Goal: Transaction & Acquisition: Purchase product/service

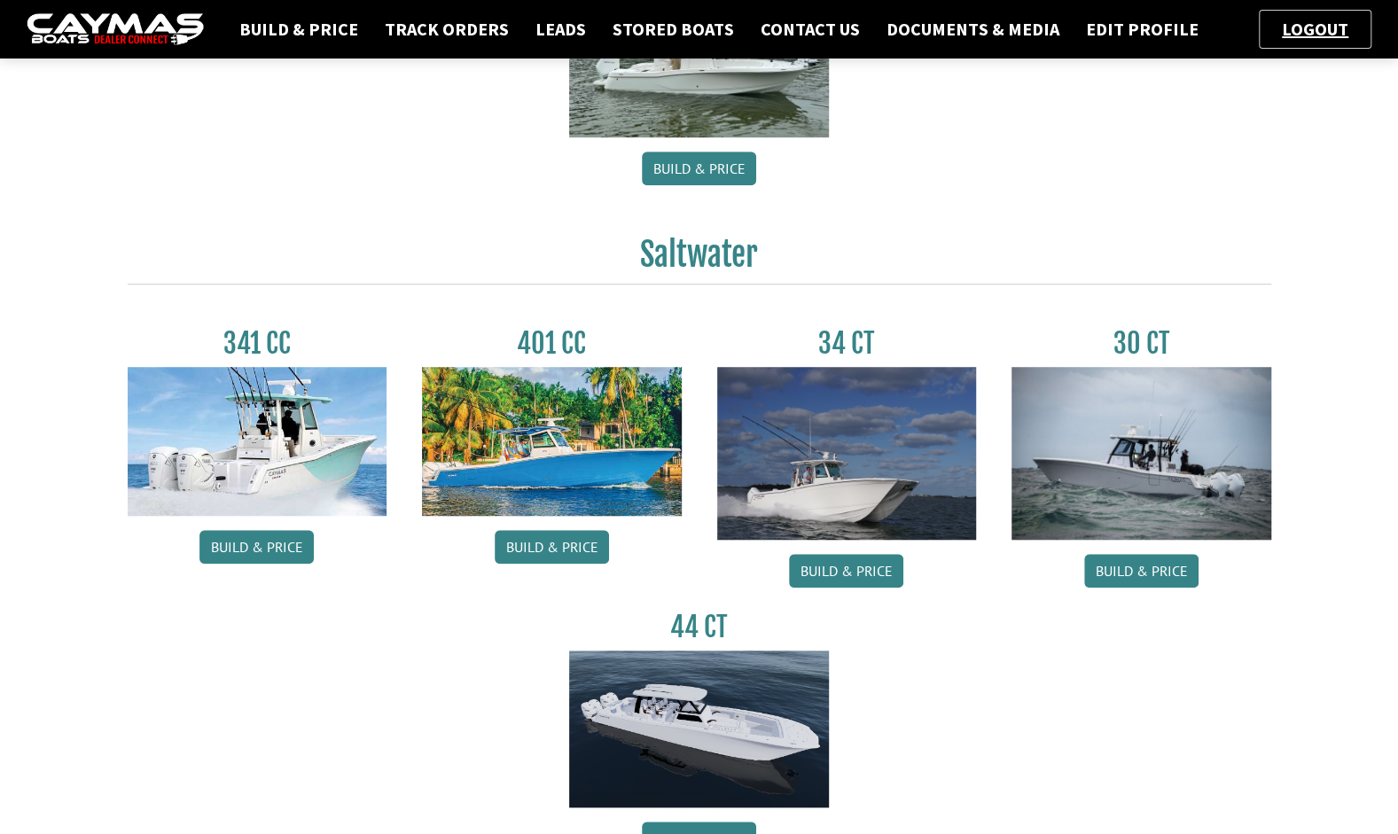
scroll to position [761, 0]
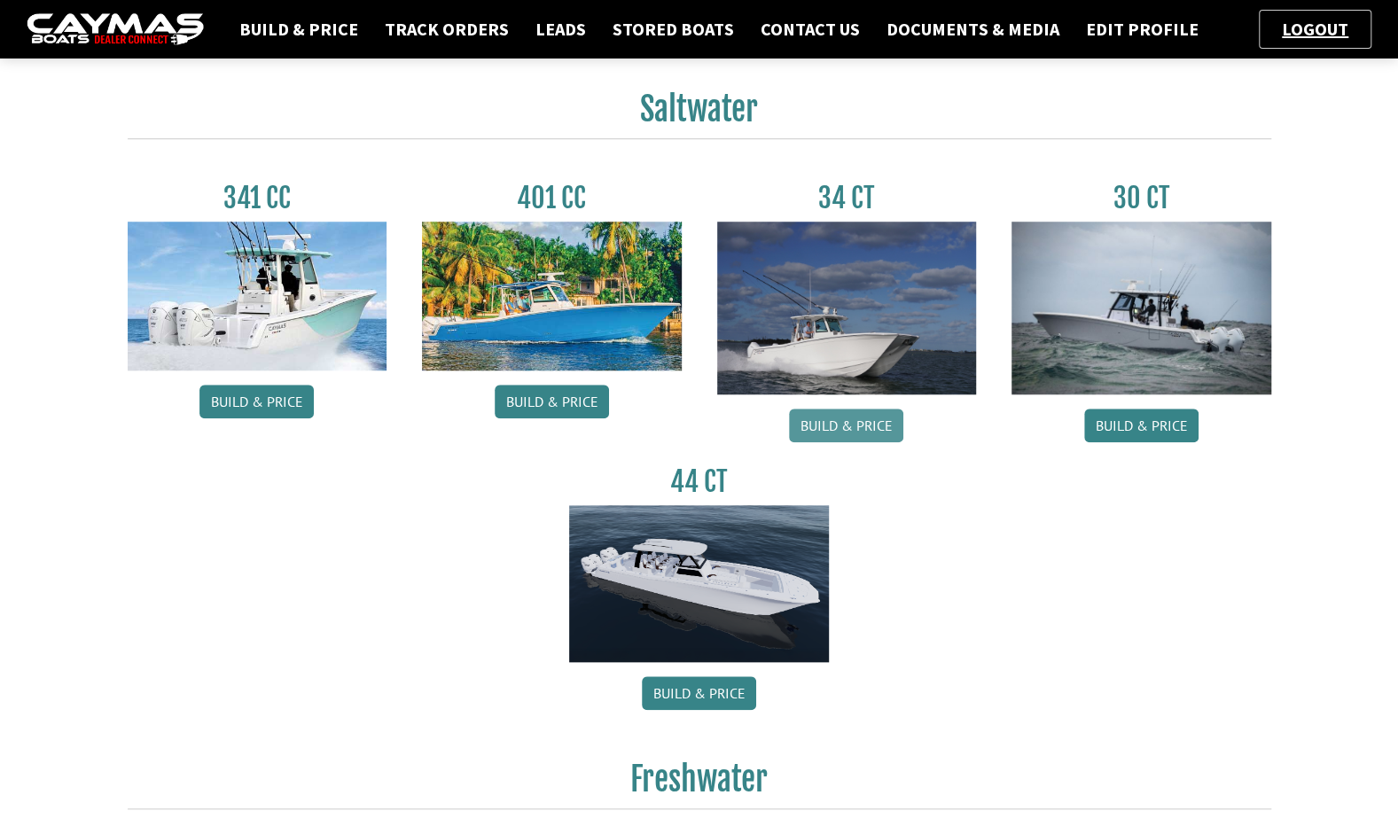
click at [820, 436] on link "Build & Price" at bounding box center [846, 426] width 114 height 34
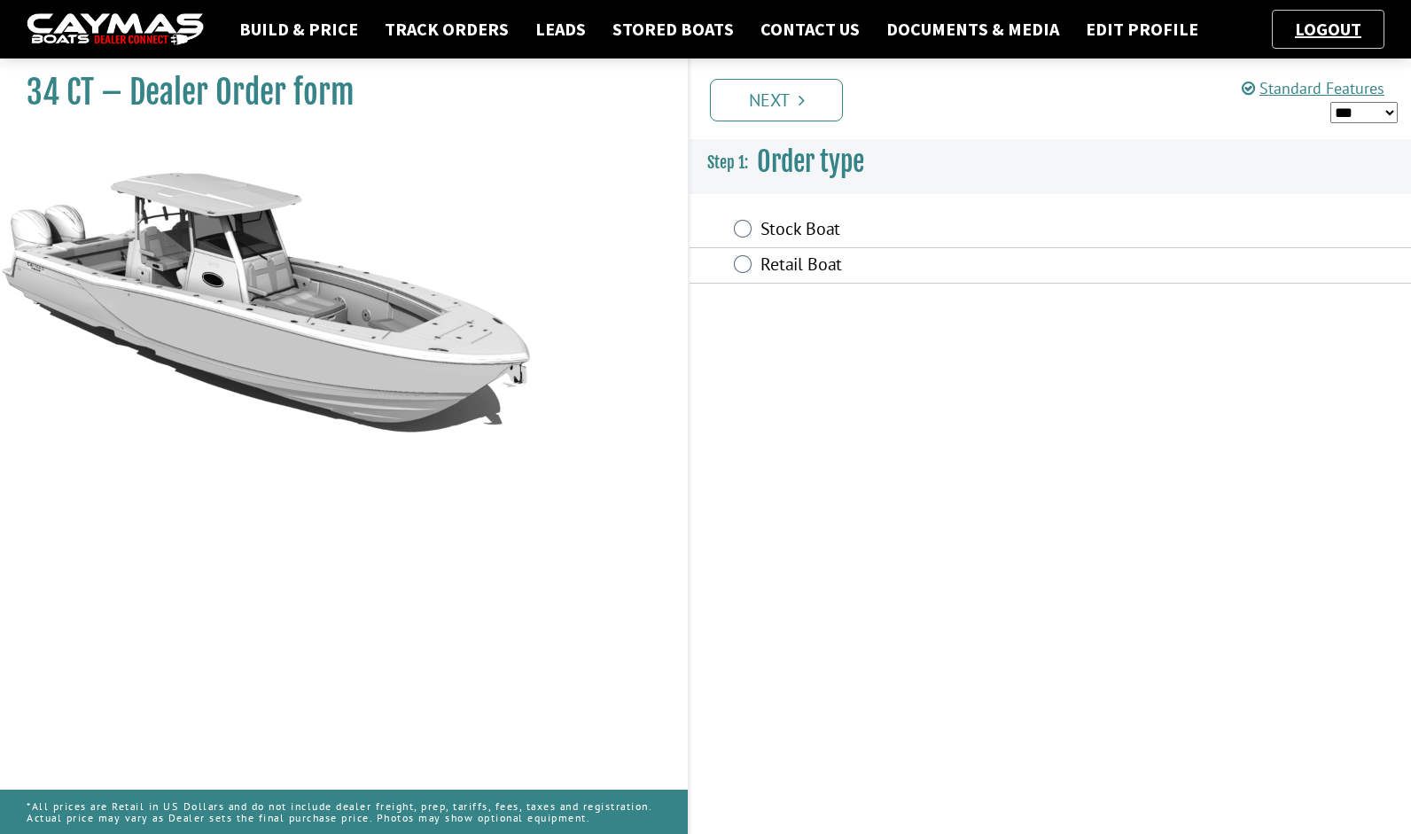
click at [1363, 102] on select "*** ****** ******" at bounding box center [1363, 113] width 67 height 22
select select "*"
click at [1330, 102] on select "*** ****** ******" at bounding box center [1363, 113] width 67 height 22
click at [794, 261] on label "Retail Boat" at bounding box center [956, 267] width 390 height 26
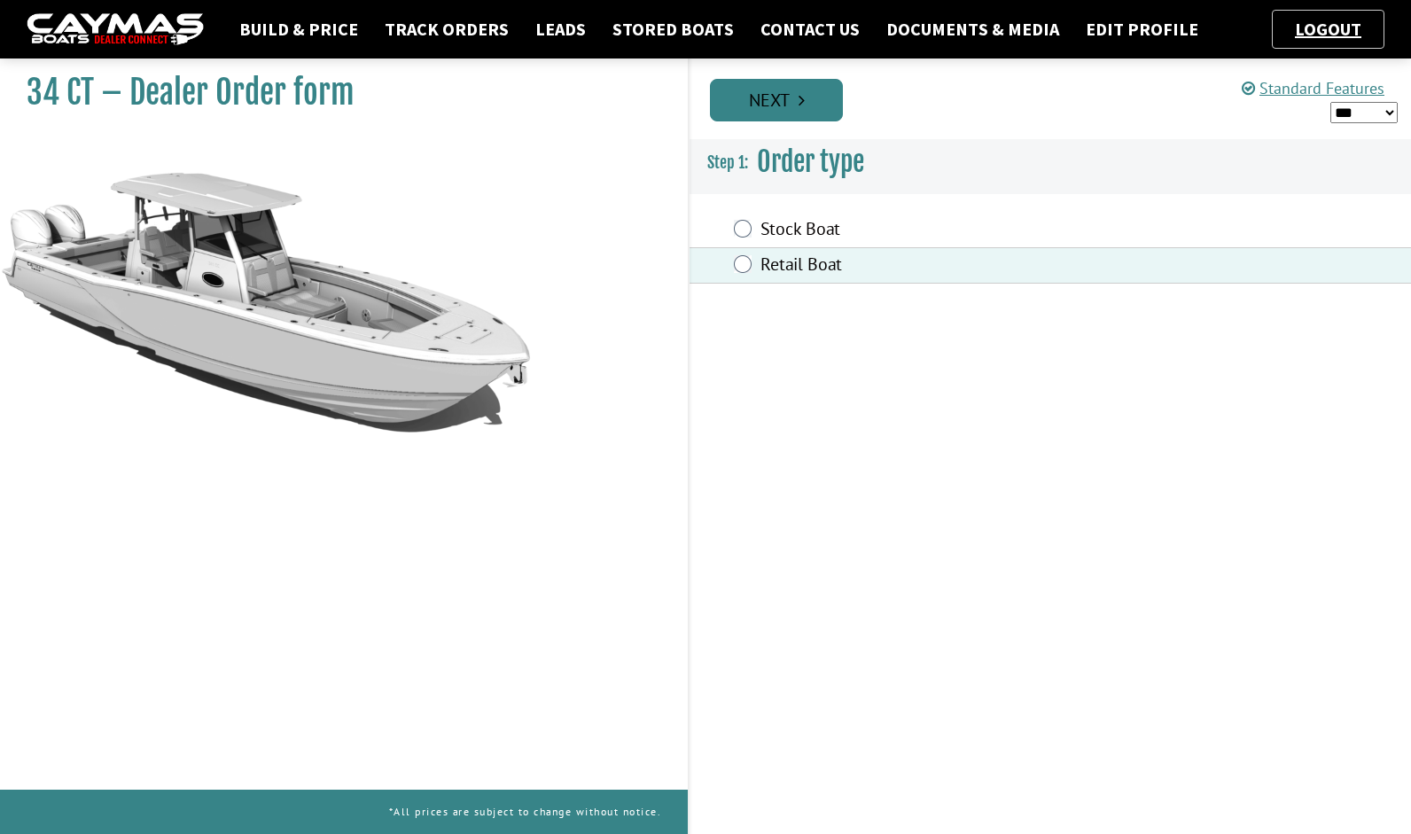
click at [819, 114] on link "Next" at bounding box center [776, 100] width 133 height 43
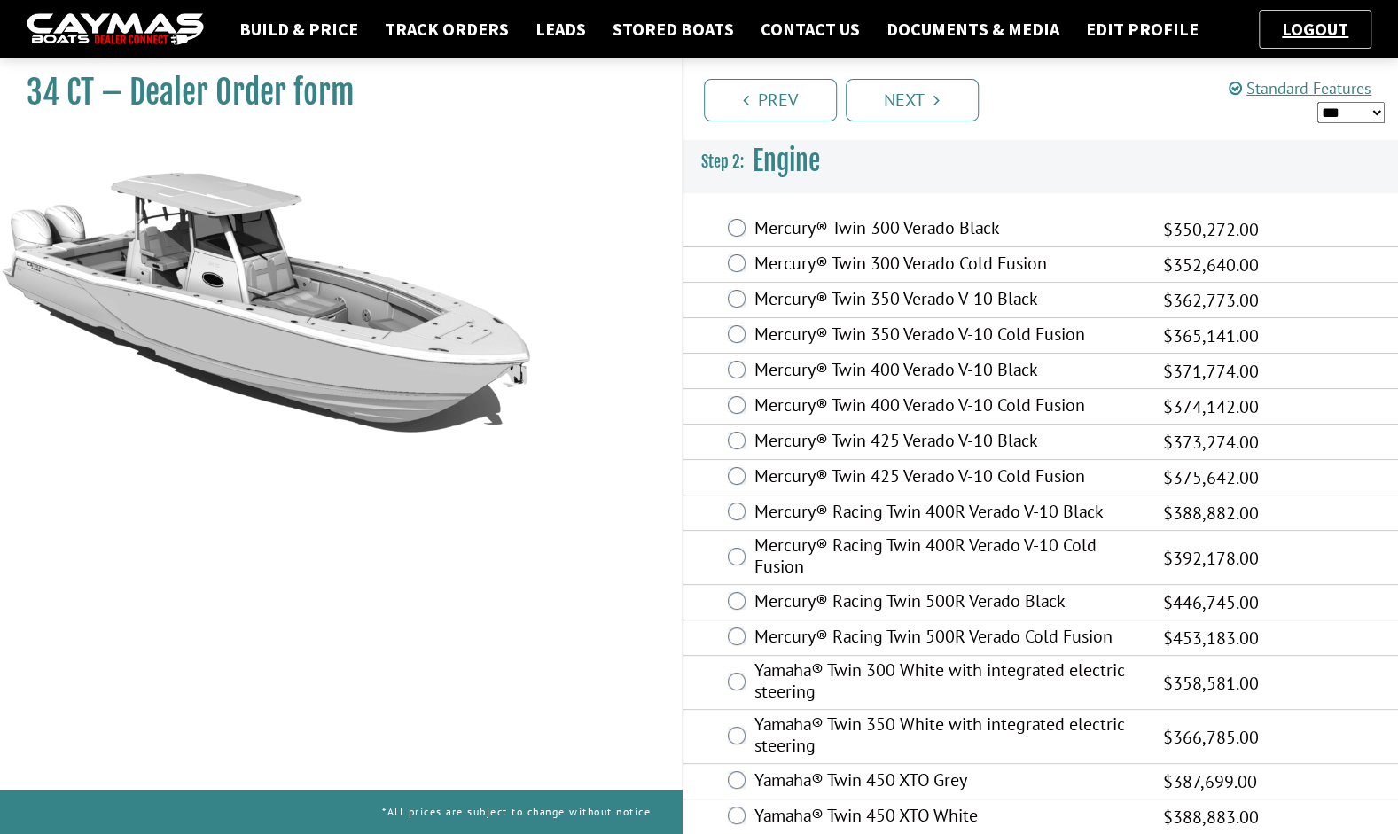
click at [984, 449] on label "Mercury® Twin 425 Verado V-10 Black" at bounding box center [947, 443] width 386 height 26
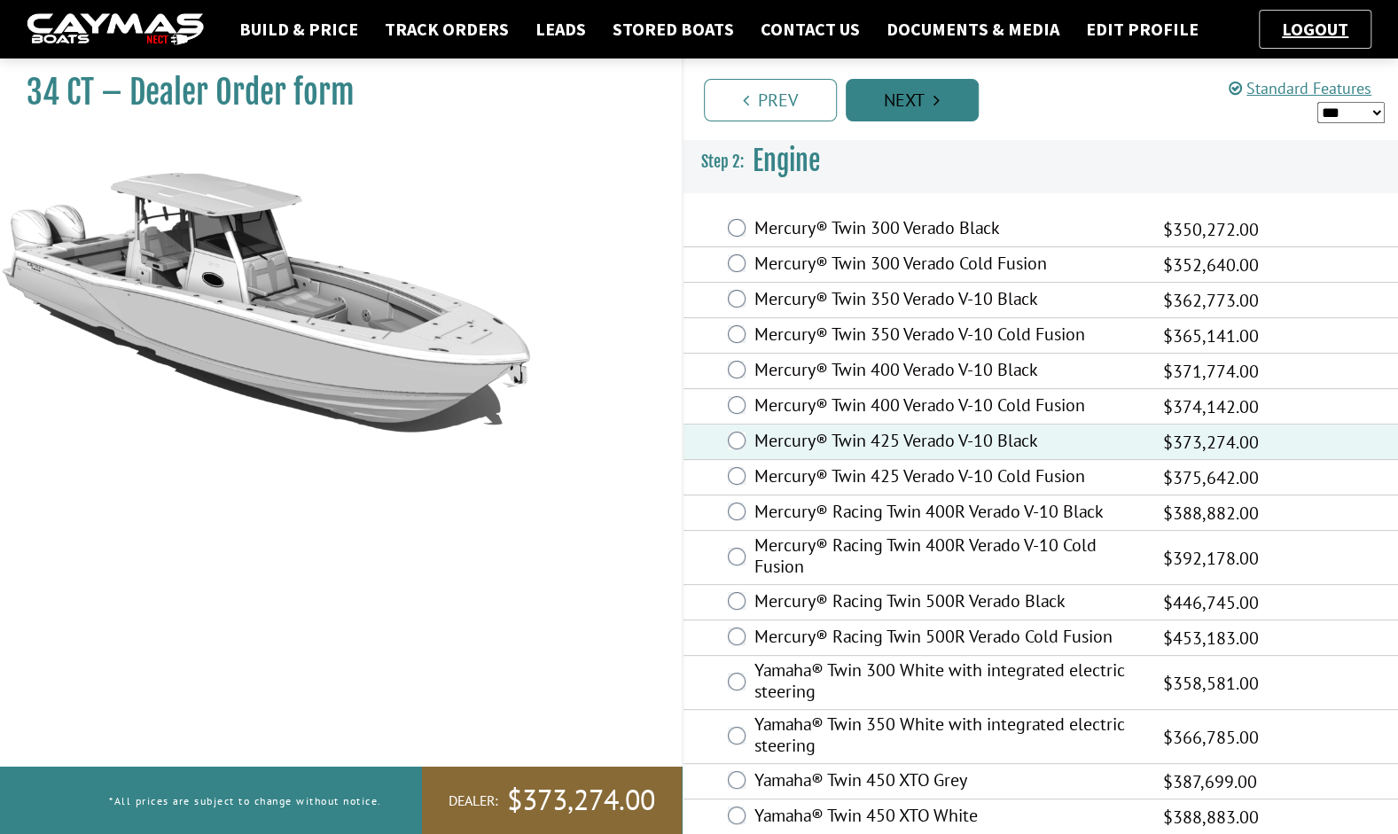
click at [890, 110] on link "Next" at bounding box center [912, 100] width 133 height 43
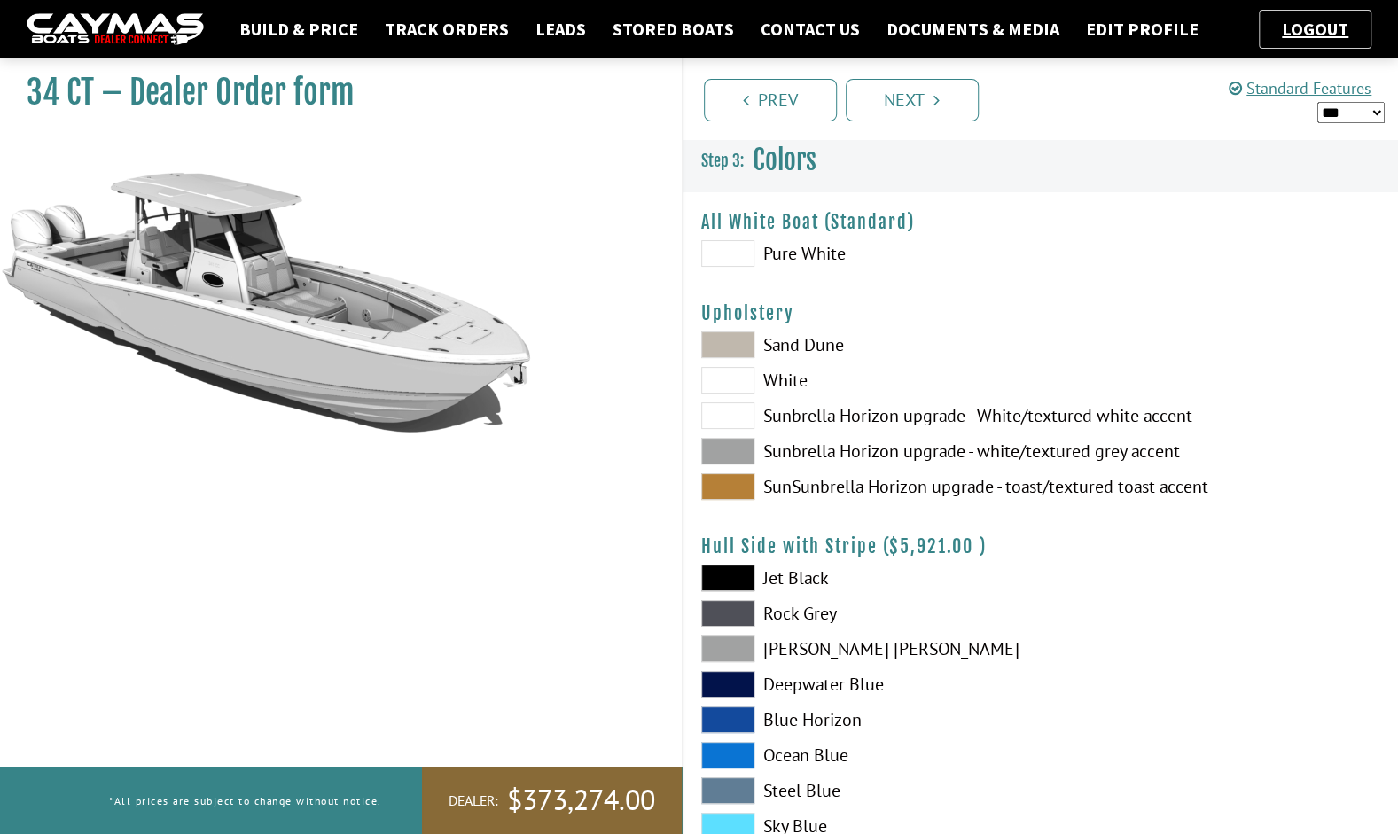
click at [730, 250] on span at bounding box center [727, 253] width 53 height 27
click at [729, 411] on span at bounding box center [727, 415] width 53 height 27
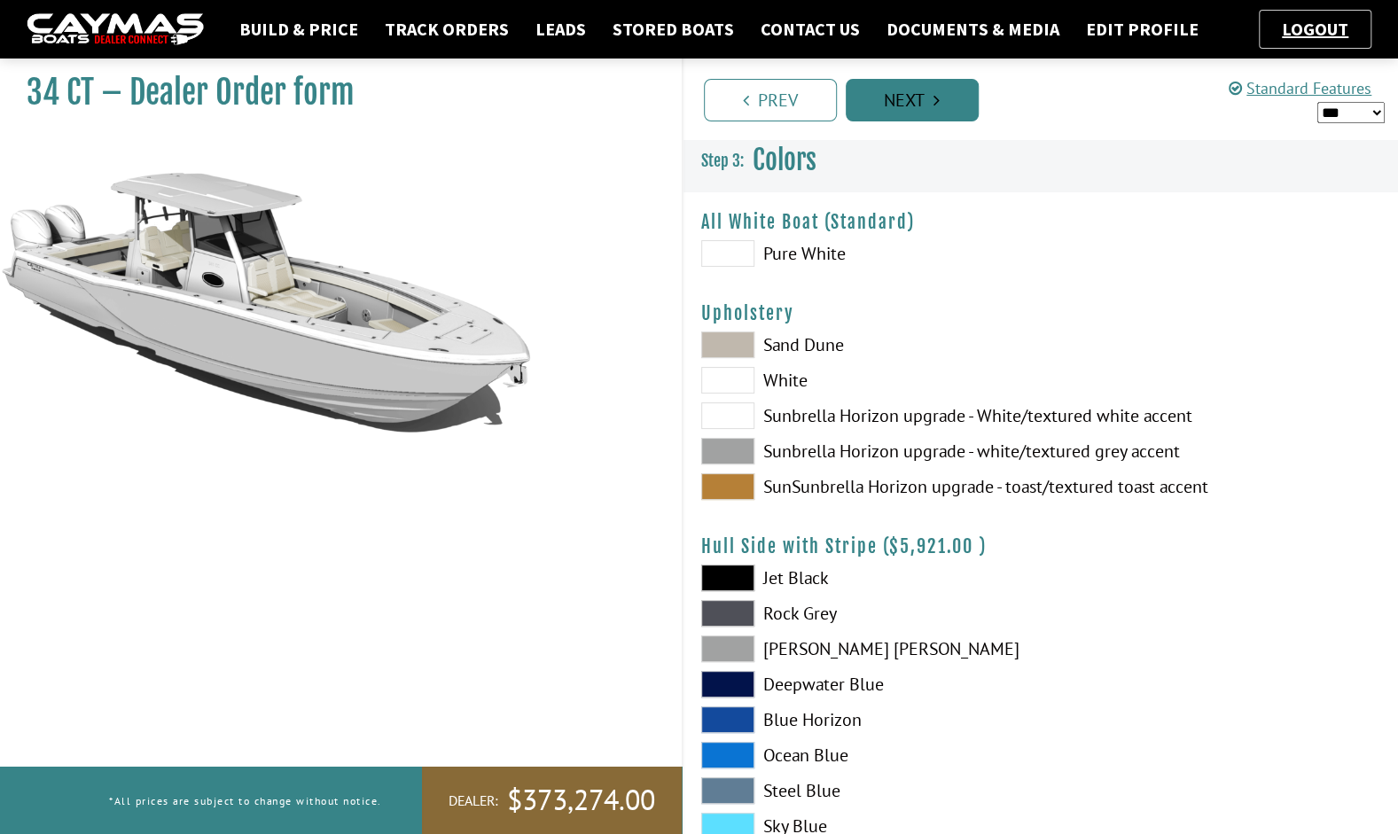
click at [946, 82] on link "Next" at bounding box center [912, 100] width 133 height 43
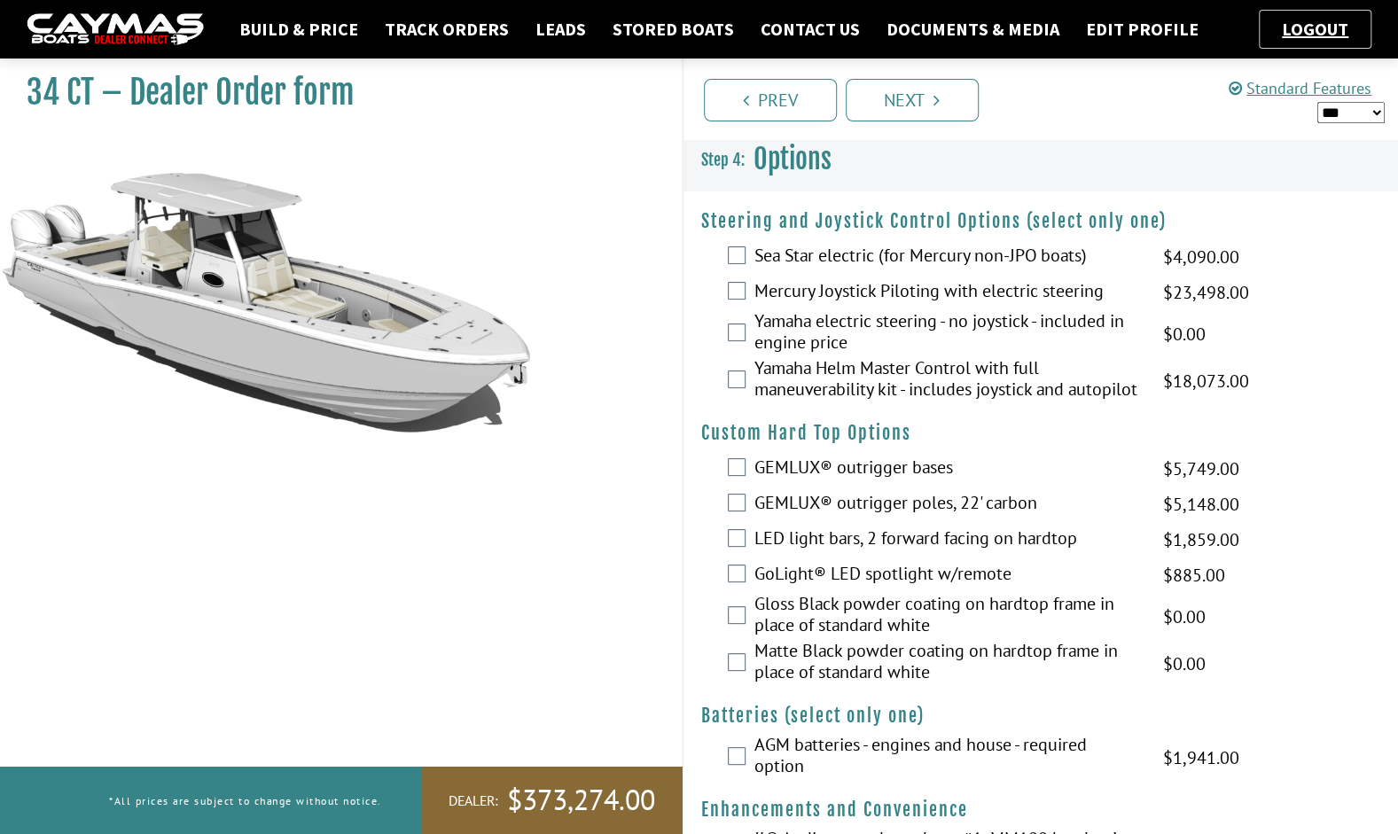
click at [904, 300] on label "Mercury Joystick Piloting with electric steering" at bounding box center [947, 293] width 386 height 26
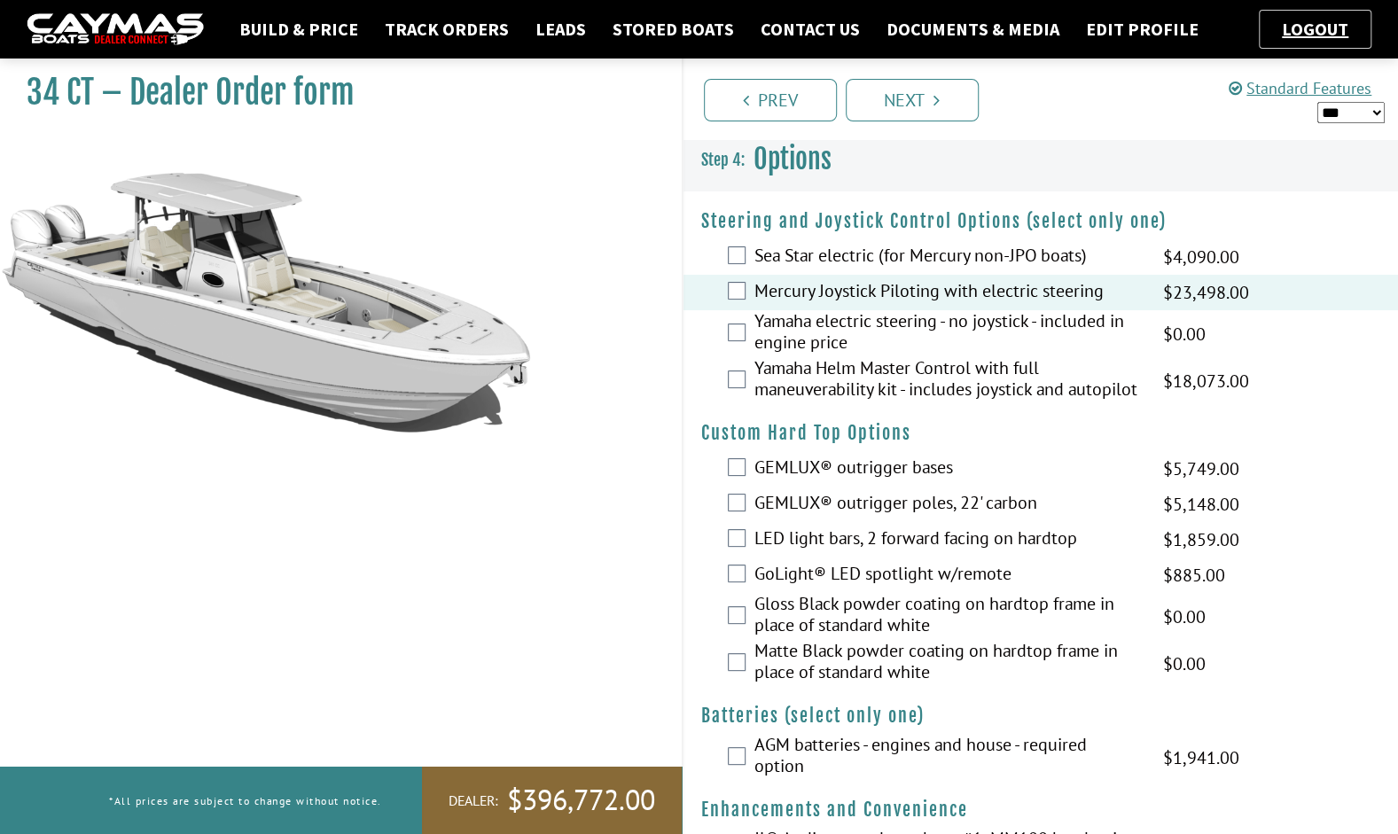
click at [884, 482] on label "GEMLUX® outrigger bases" at bounding box center [947, 469] width 386 height 26
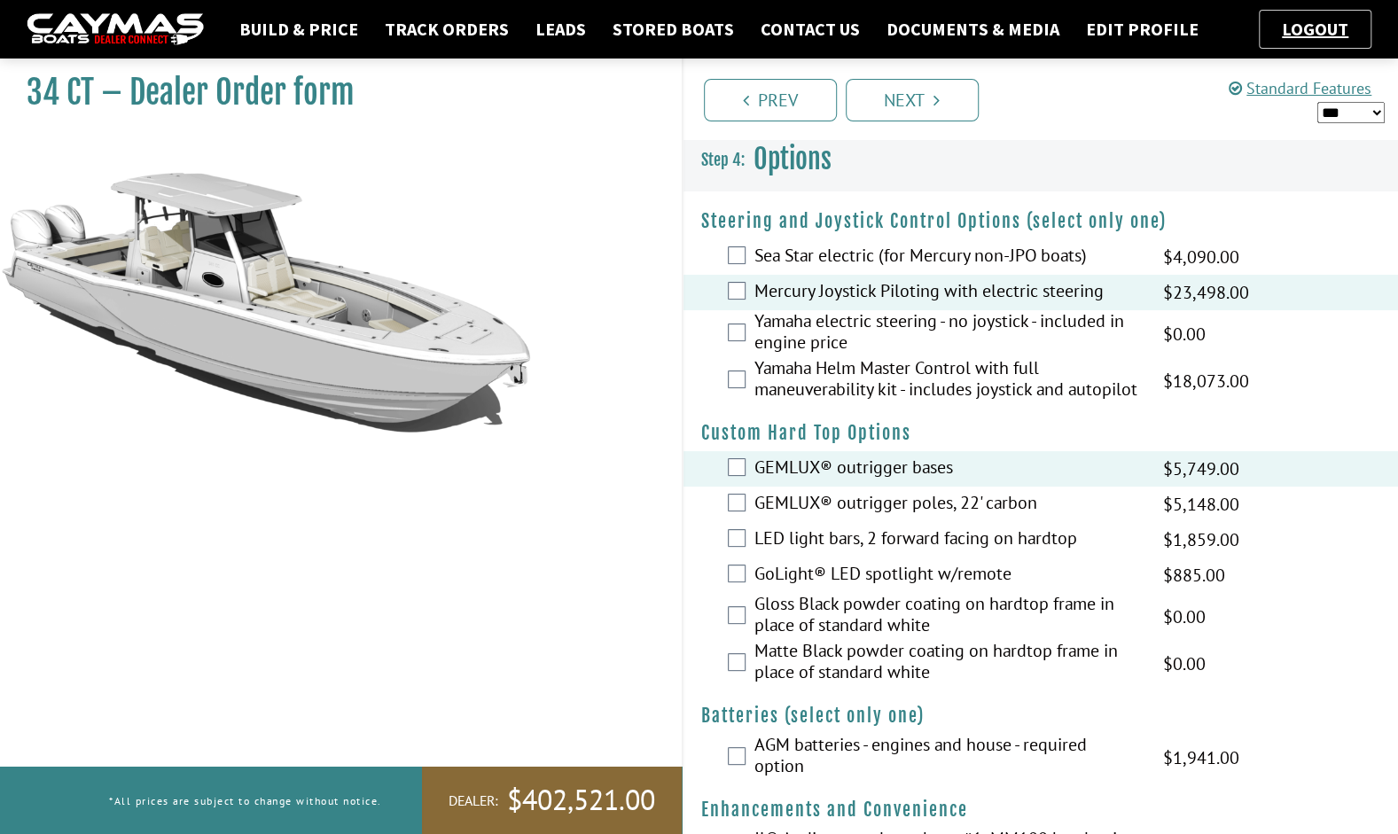
click at [864, 517] on label "GEMLUX® outrigger poles, 22' carbon" at bounding box center [947, 505] width 386 height 26
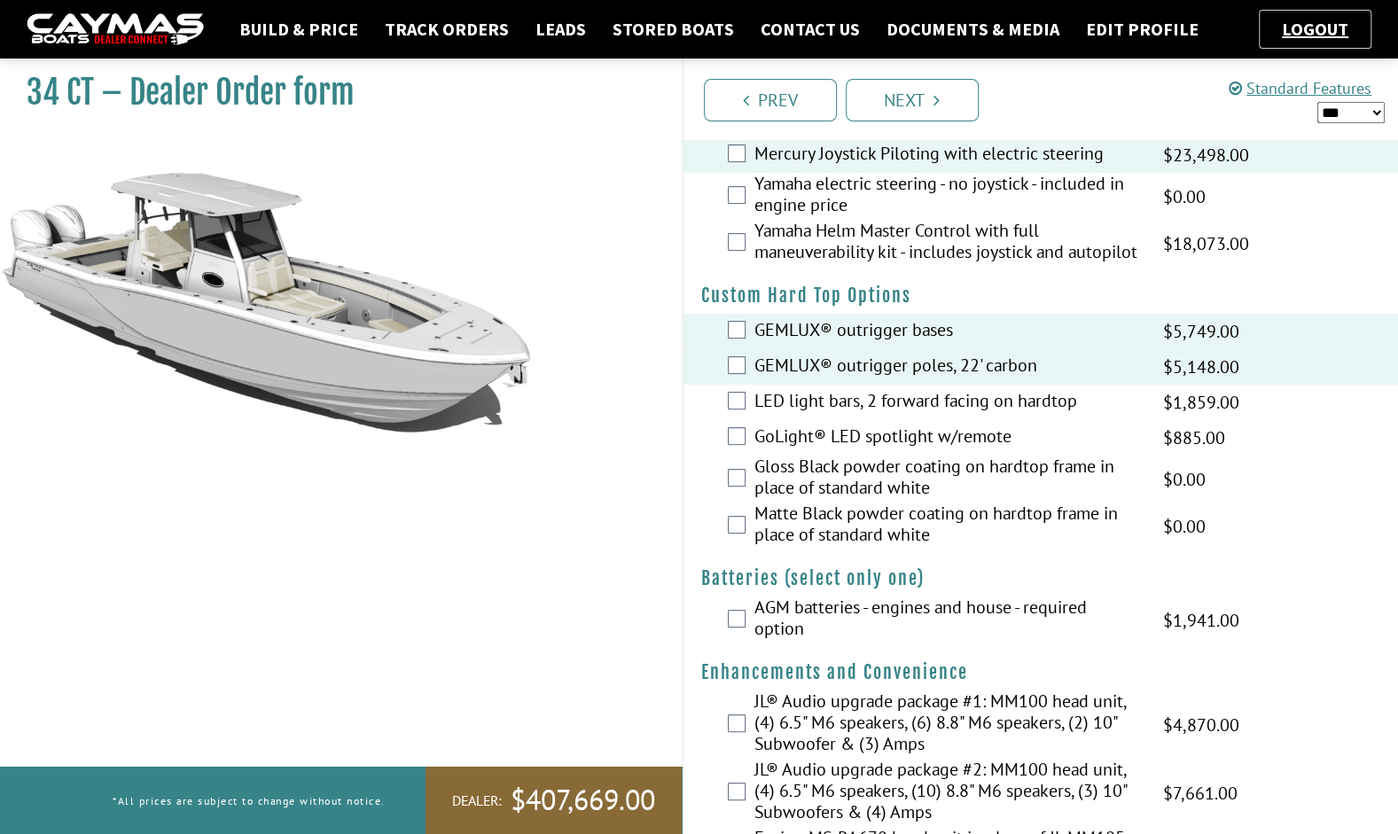
scroll to position [142, 0]
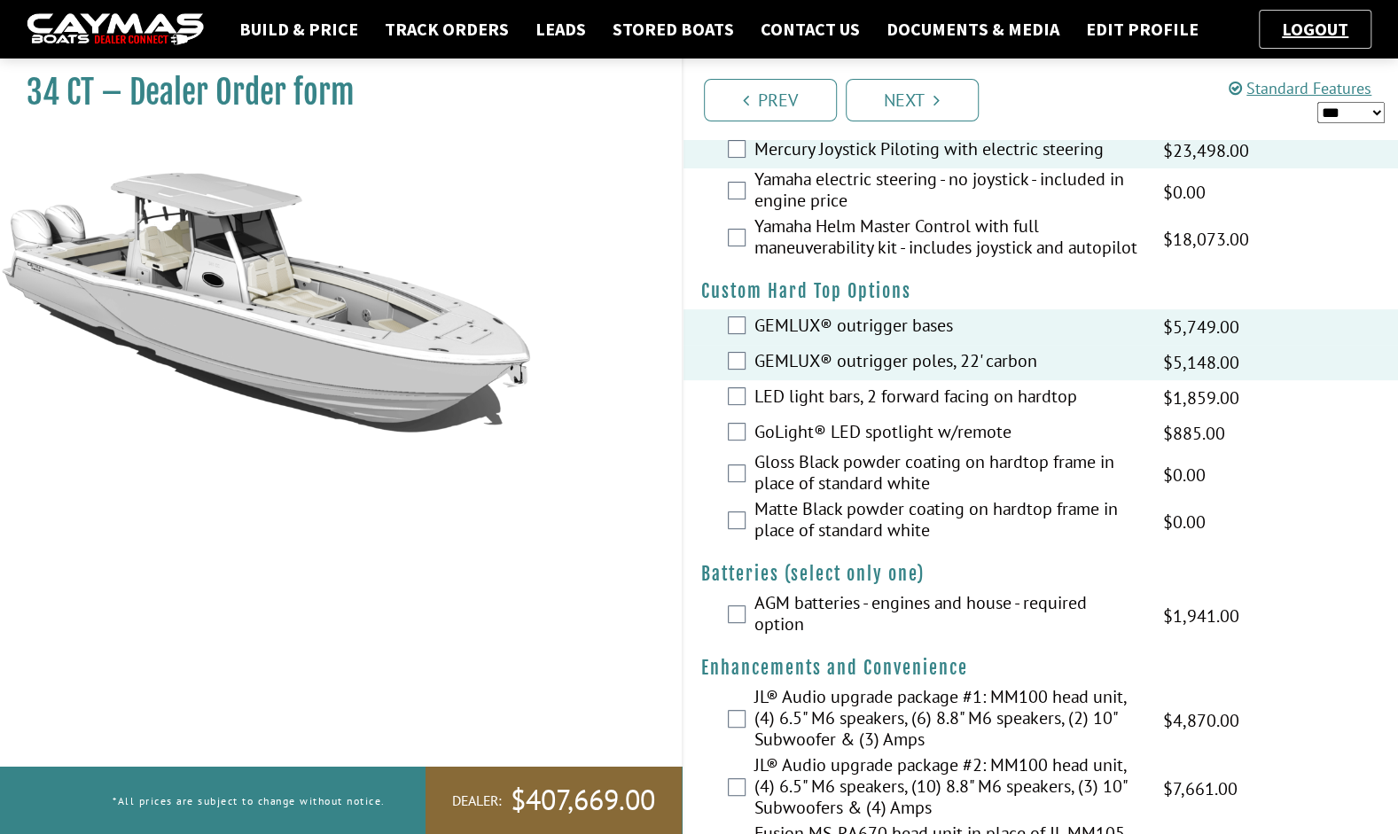
click at [791, 545] on label "Matte Black powder coating on hardtop frame in place of standard white" at bounding box center [947, 521] width 386 height 47
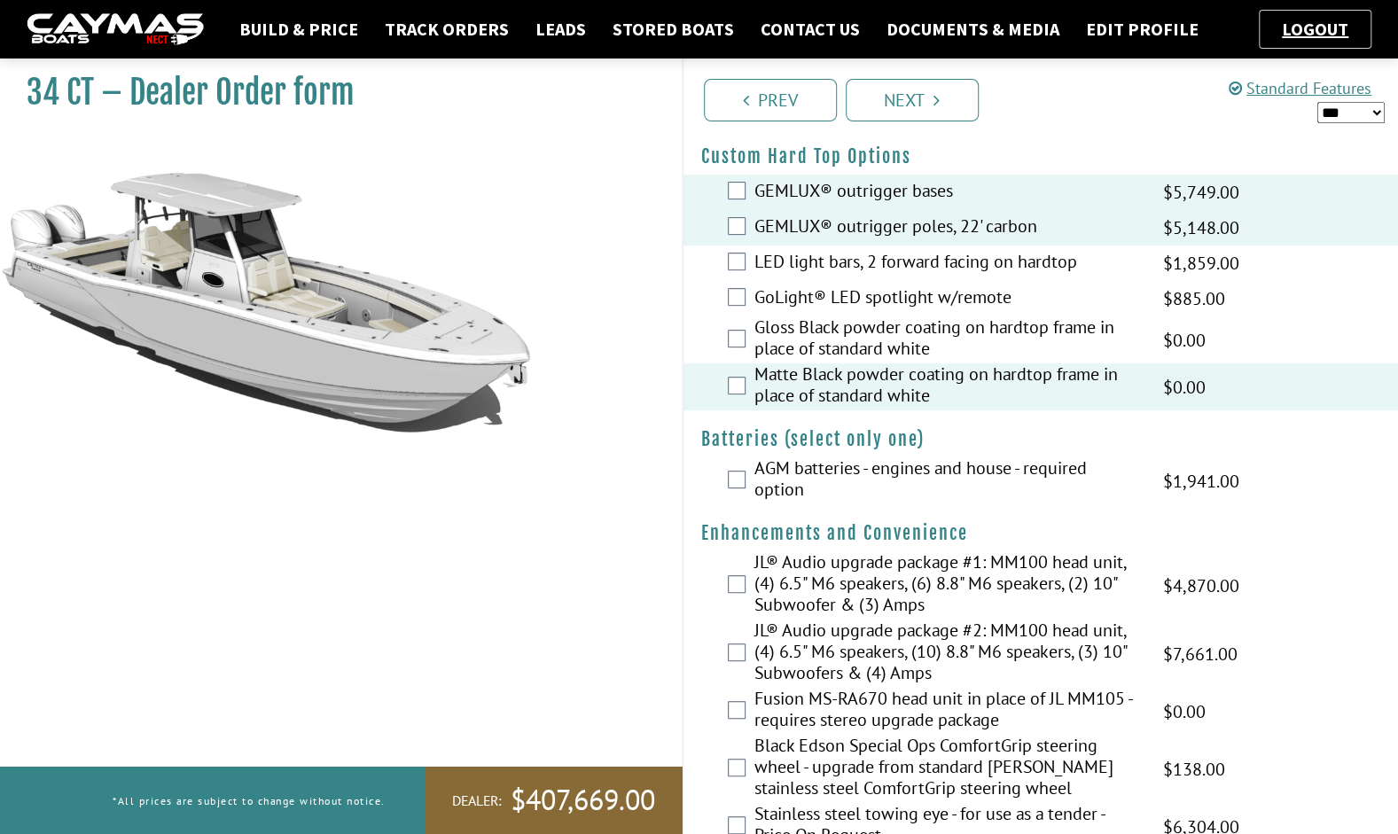
scroll to position [286, 0]
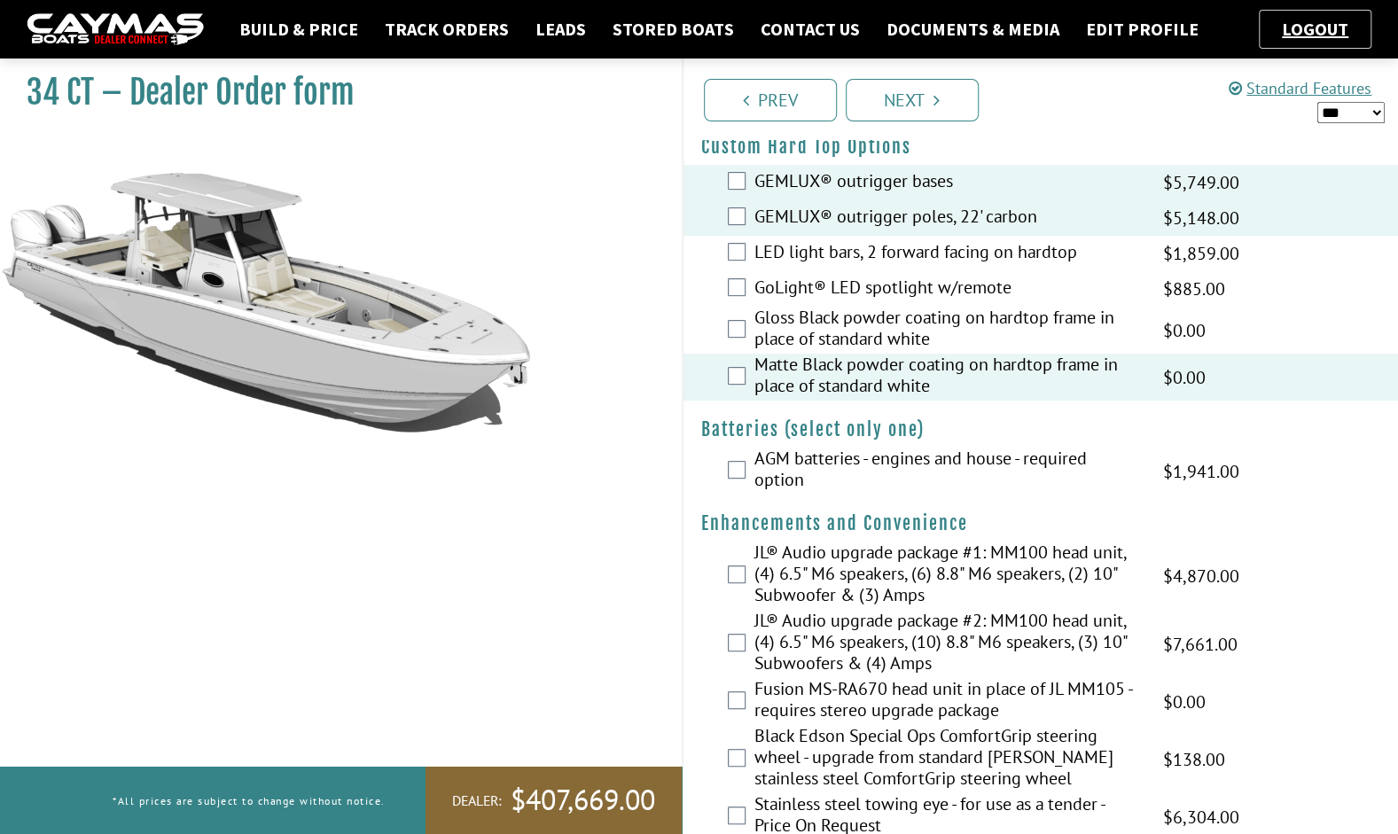
click at [792, 468] on label "AGM batteries - engines and house - required option" at bounding box center [947, 471] width 386 height 47
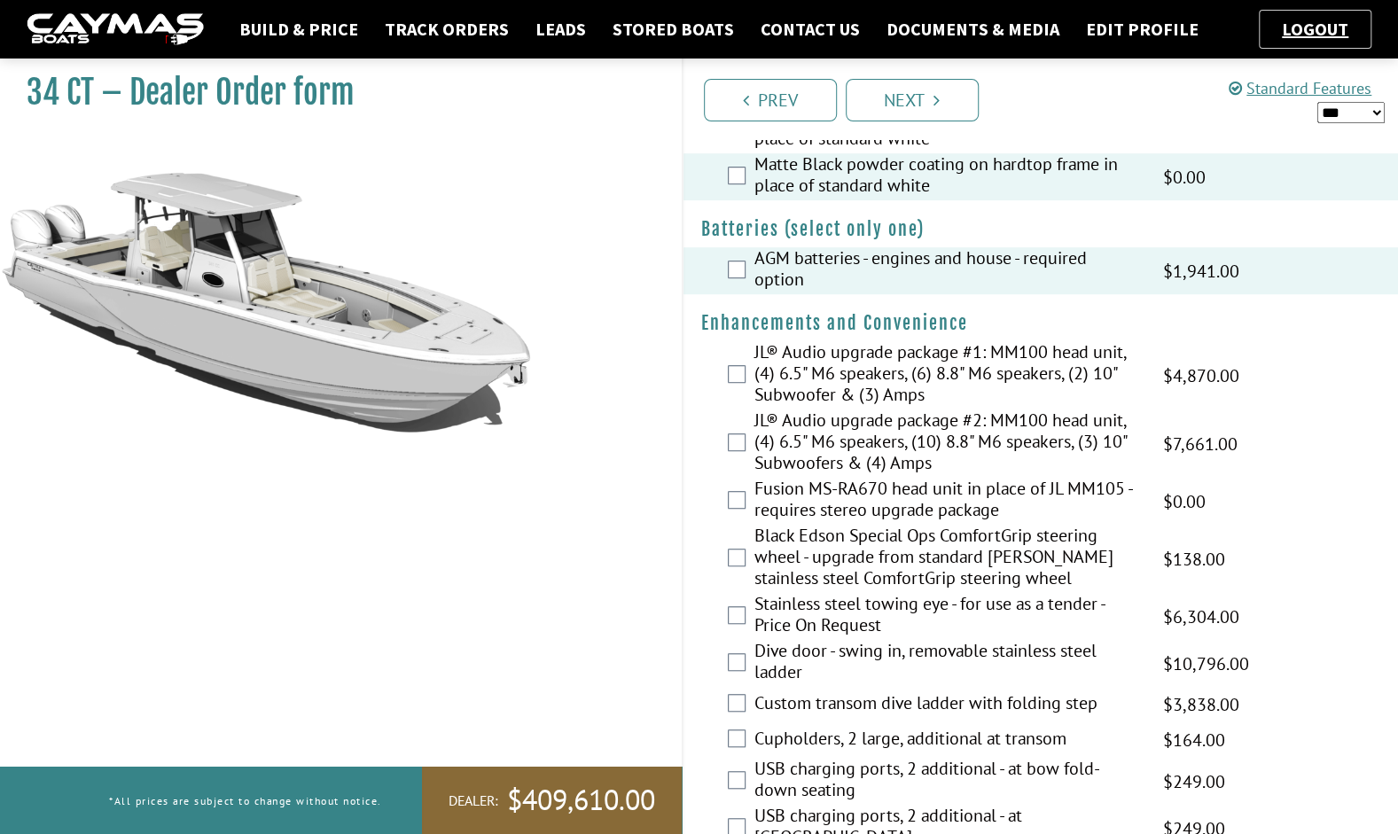
scroll to position [490, 0]
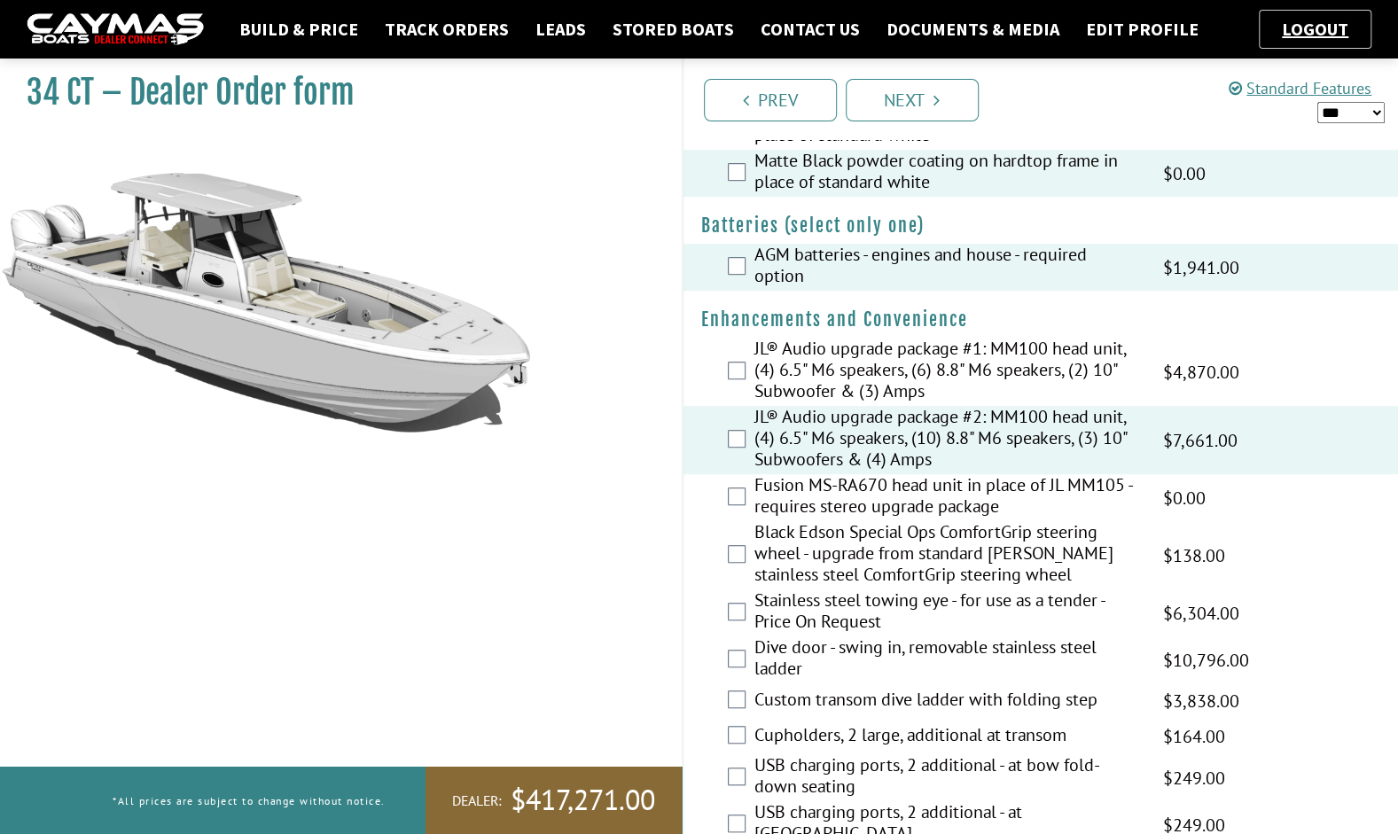
click at [721, 510] on div "Fusion MS-RA670 head unit in place of JL MM105 - requires stereo upgrade packag…" at bounding box center [1040, 497] width 715 height 47
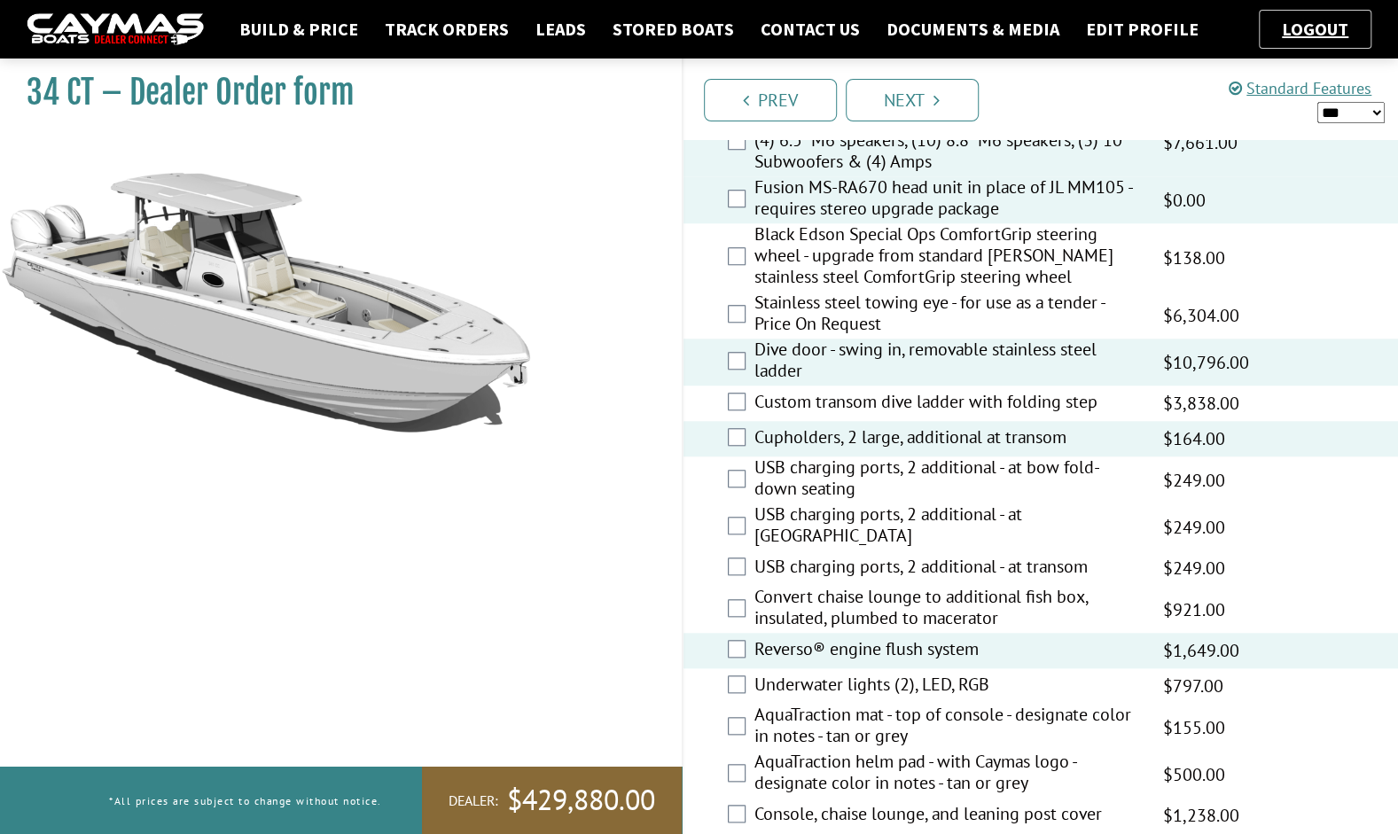
scroll to position [792, 0]
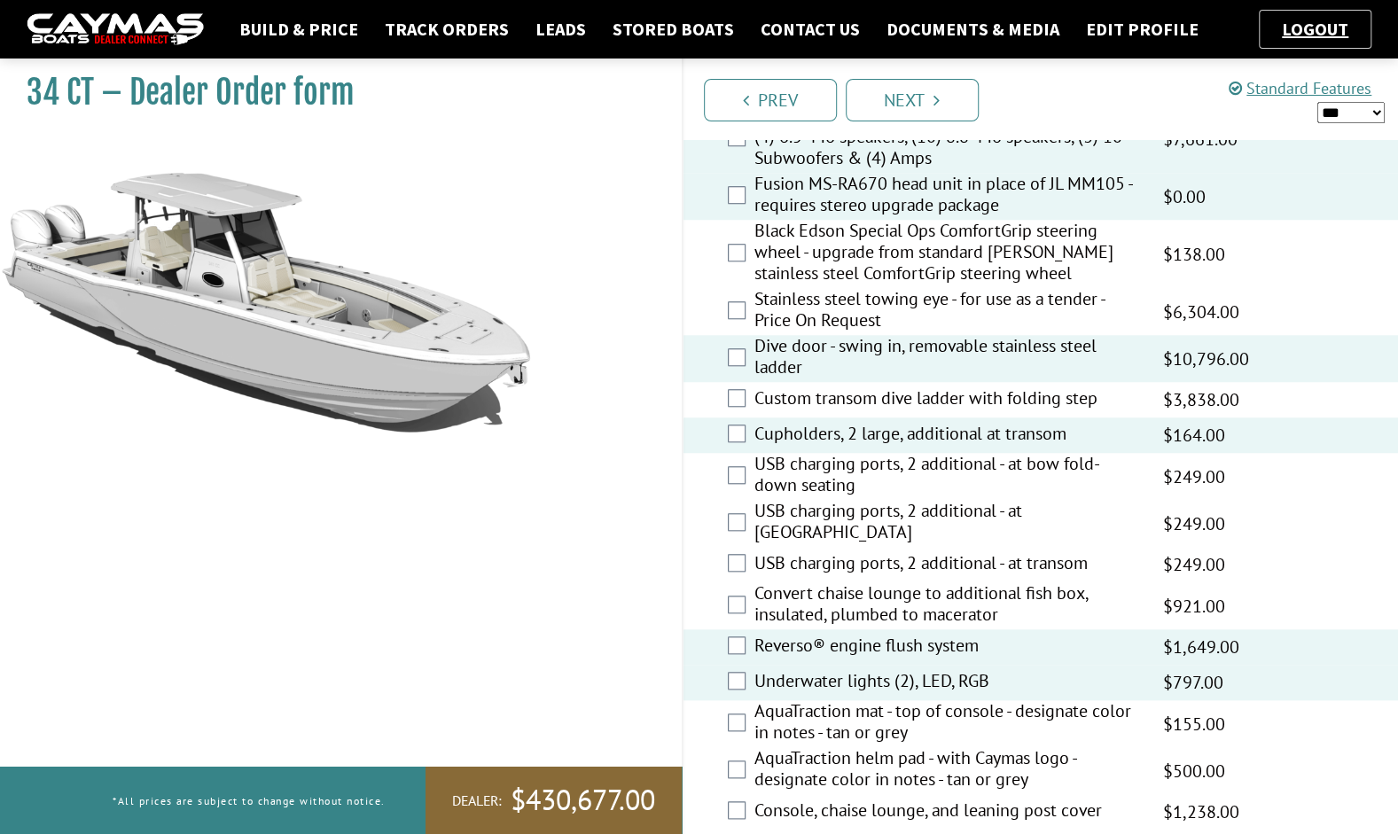
click at [745, 720] on div "AquaTraction mat - top of console - designate color in notes - tan or grey $258…" at bounding box center [1040, 723] width 715 height 47
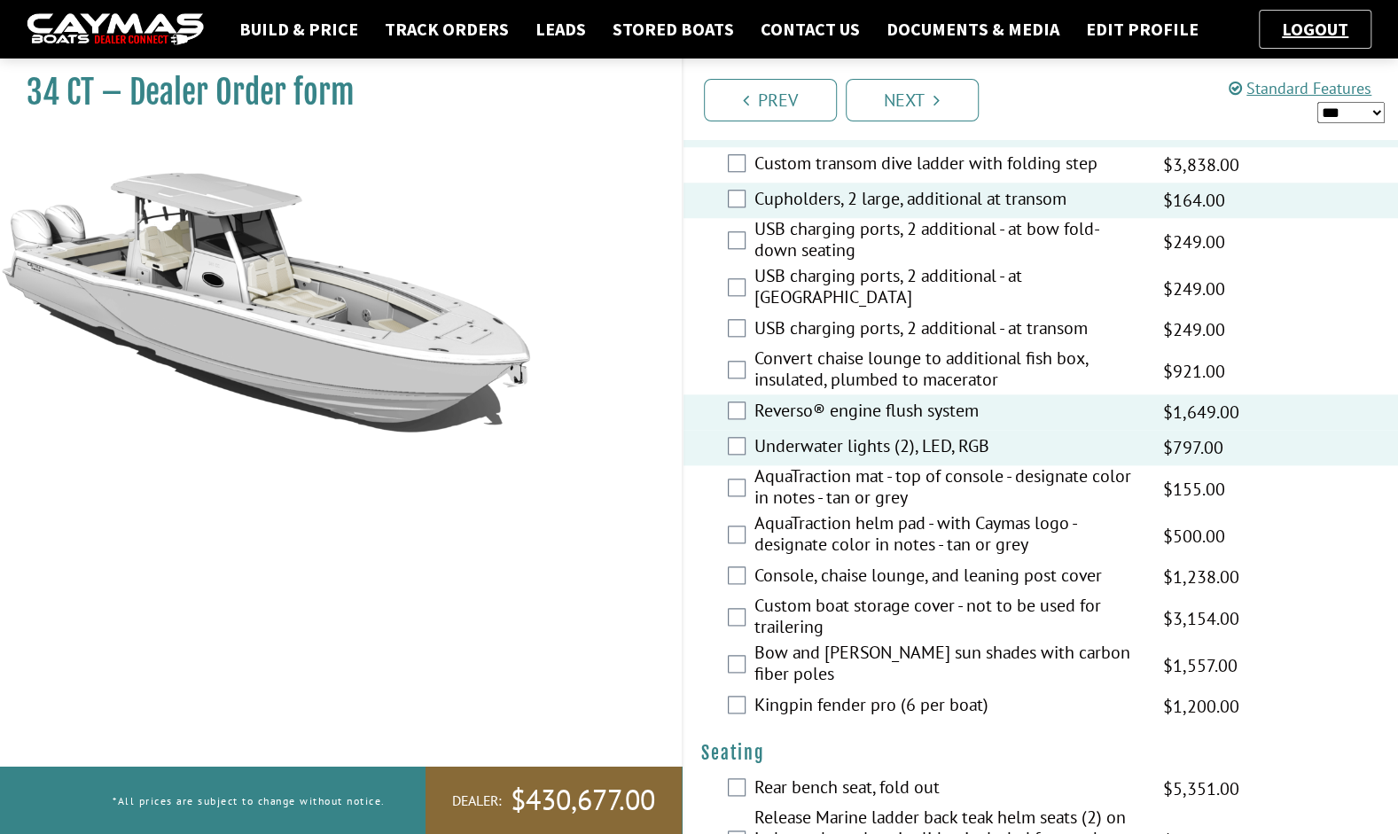
scroll to position [1029, 0]
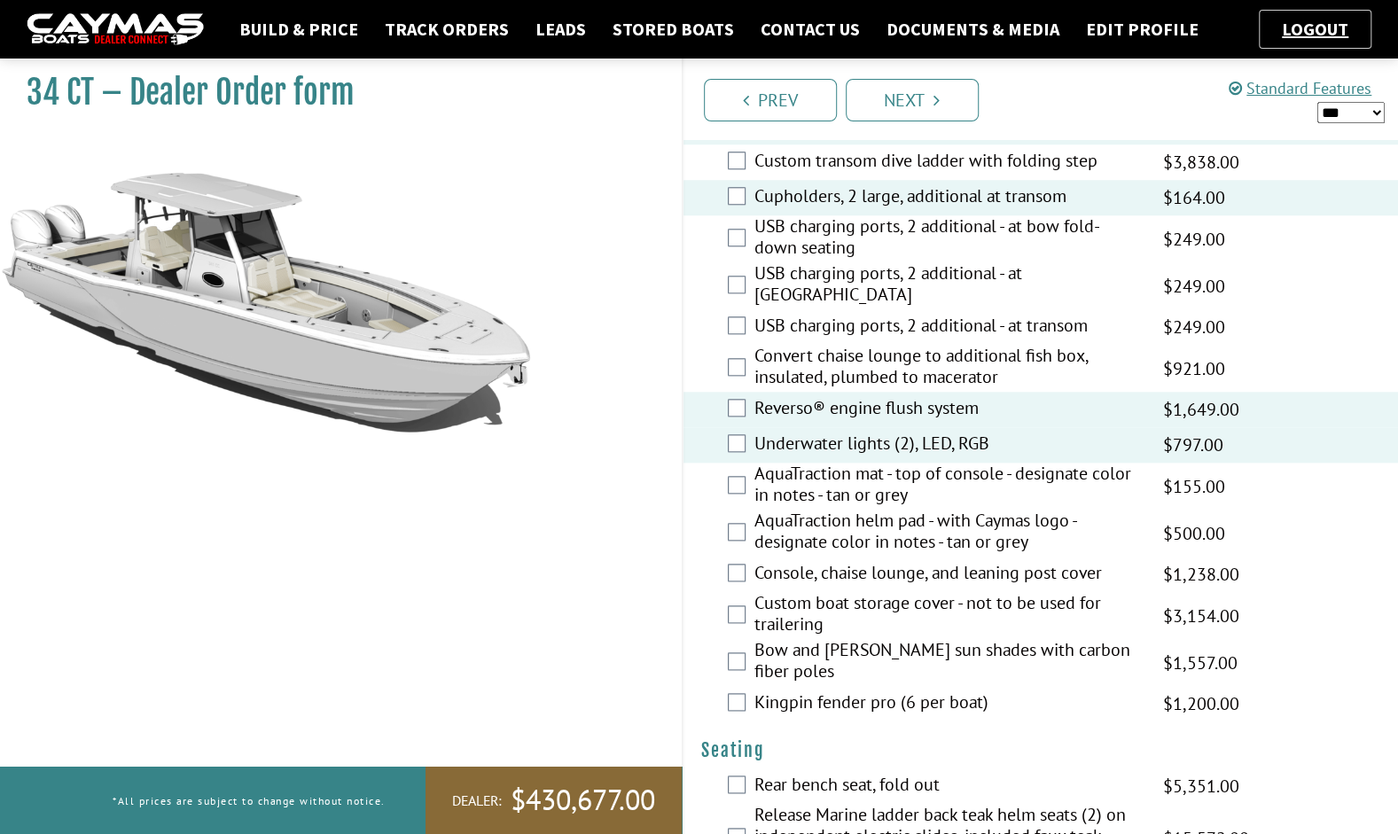
click at [808, 487] on label "AquaTraction mat - top of console - designate color in notes - tan or grey" at bounding box center [947, 486] width 386 height 47
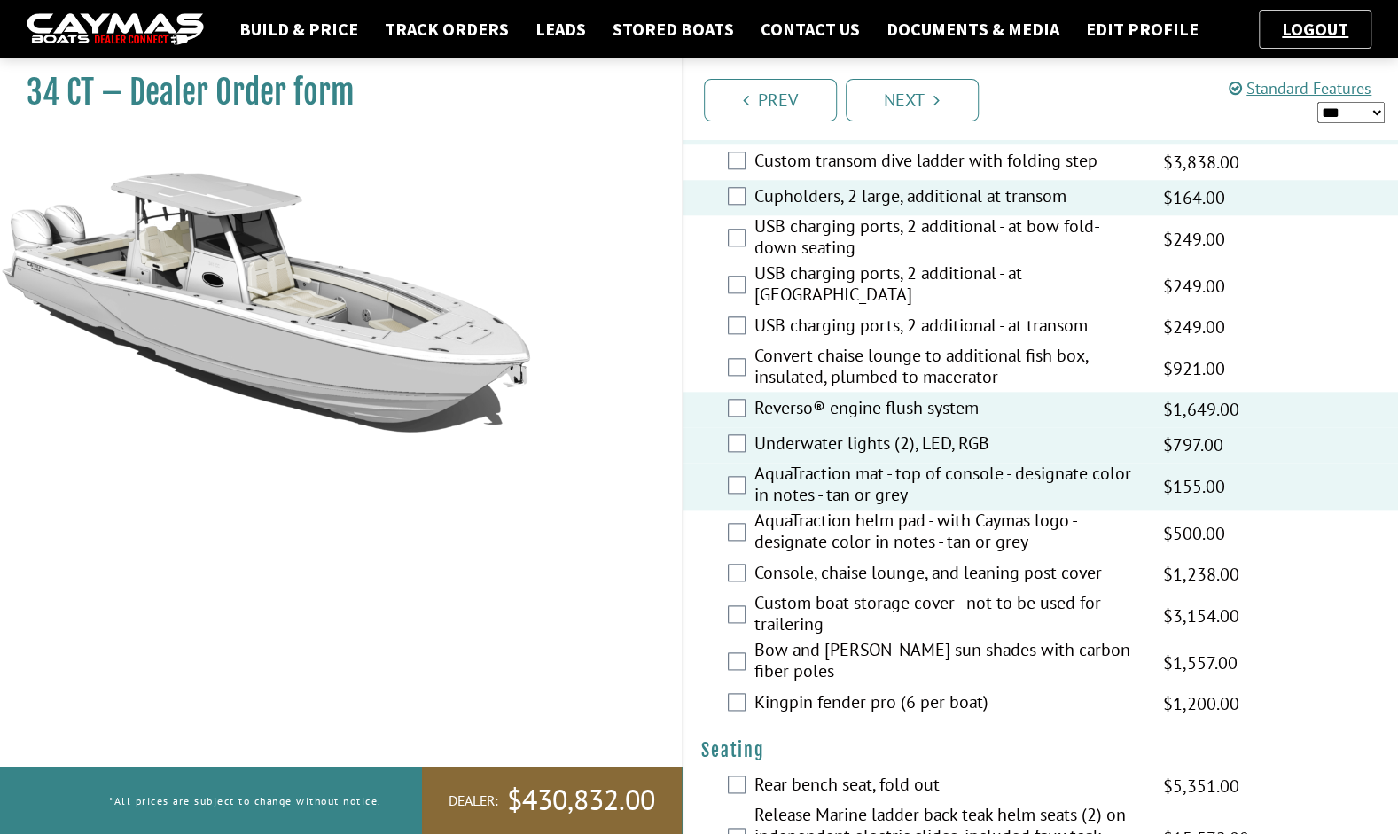
click at [797, 545] on label "AquaTraction helm pad - with Caymas logo - designate color in notes - tan or gr…" at bounding box center [947, 533] width 386 height 47
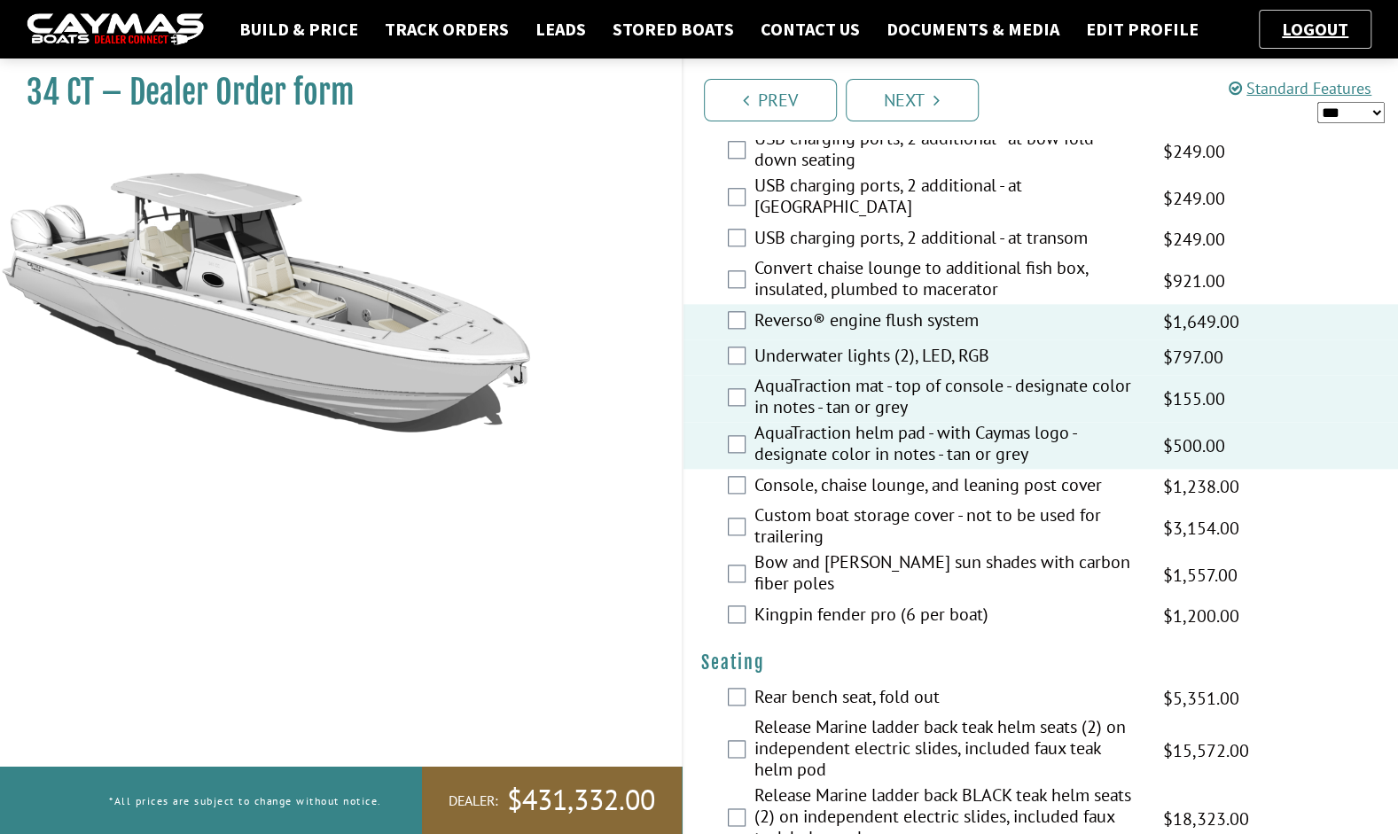
scroll to position [1118, 0]
click at [768, 488] on label "Console, chaise lounge, and leaning post cover" at bounding box center [947, 486] width 386 height 26
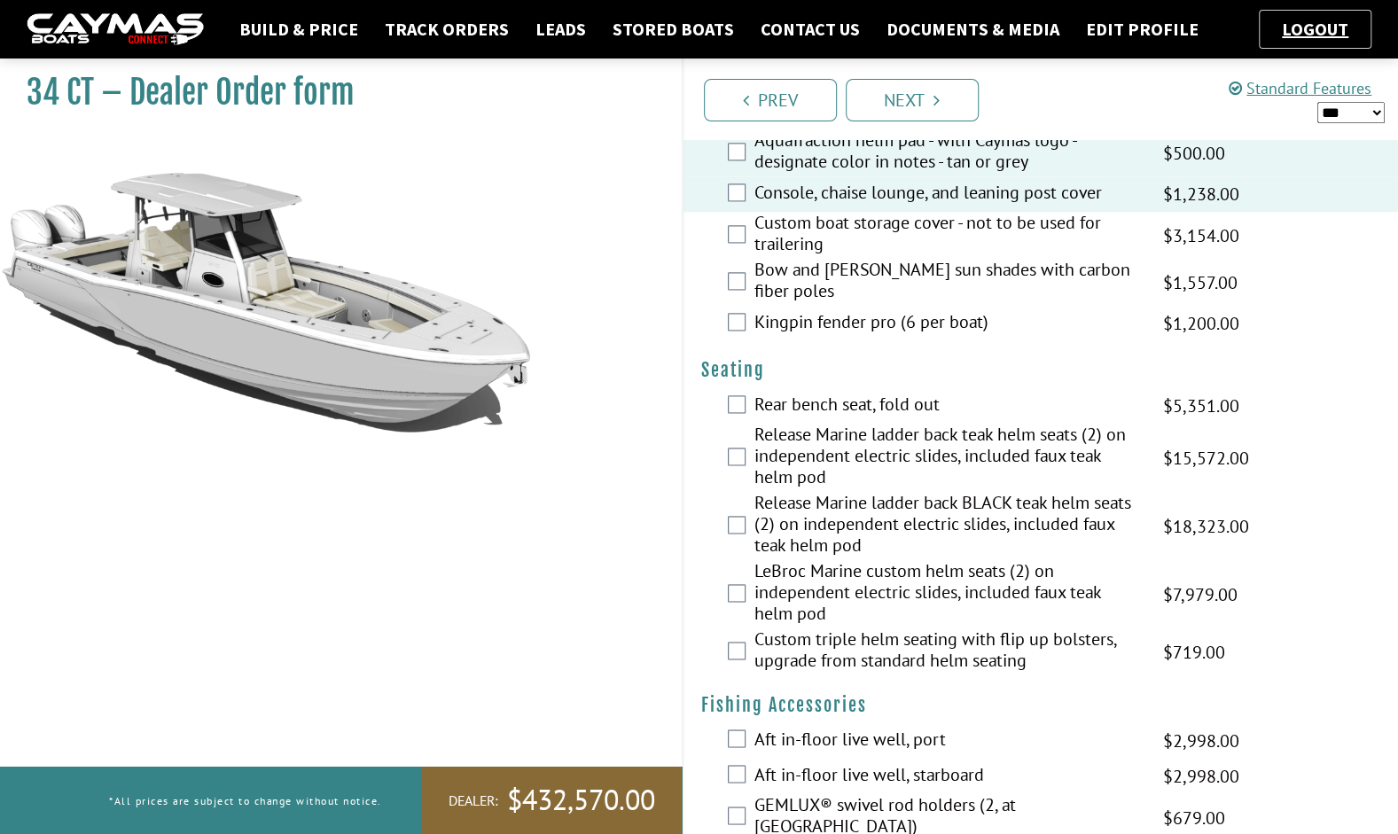
scroll to position [1410, 0]
click at [805, 405] on label "Rear bench seat, fold out" at bounding box center [947, 406] width 386 height 26
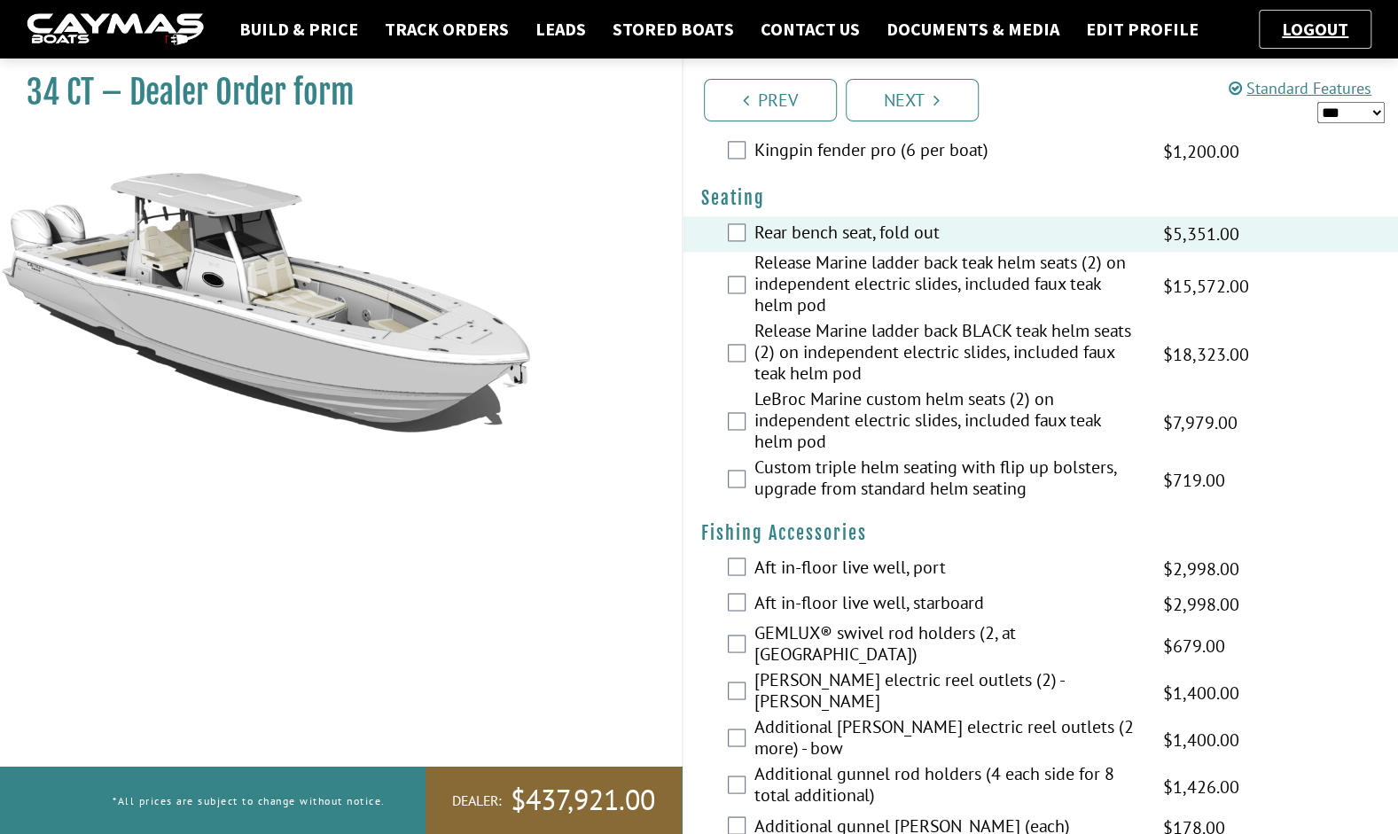
scroll to position [1582, 0]
click at [872, 555] on label "Aft in-floor live well, port" at bounding box center [947, 568] width 386 height 26
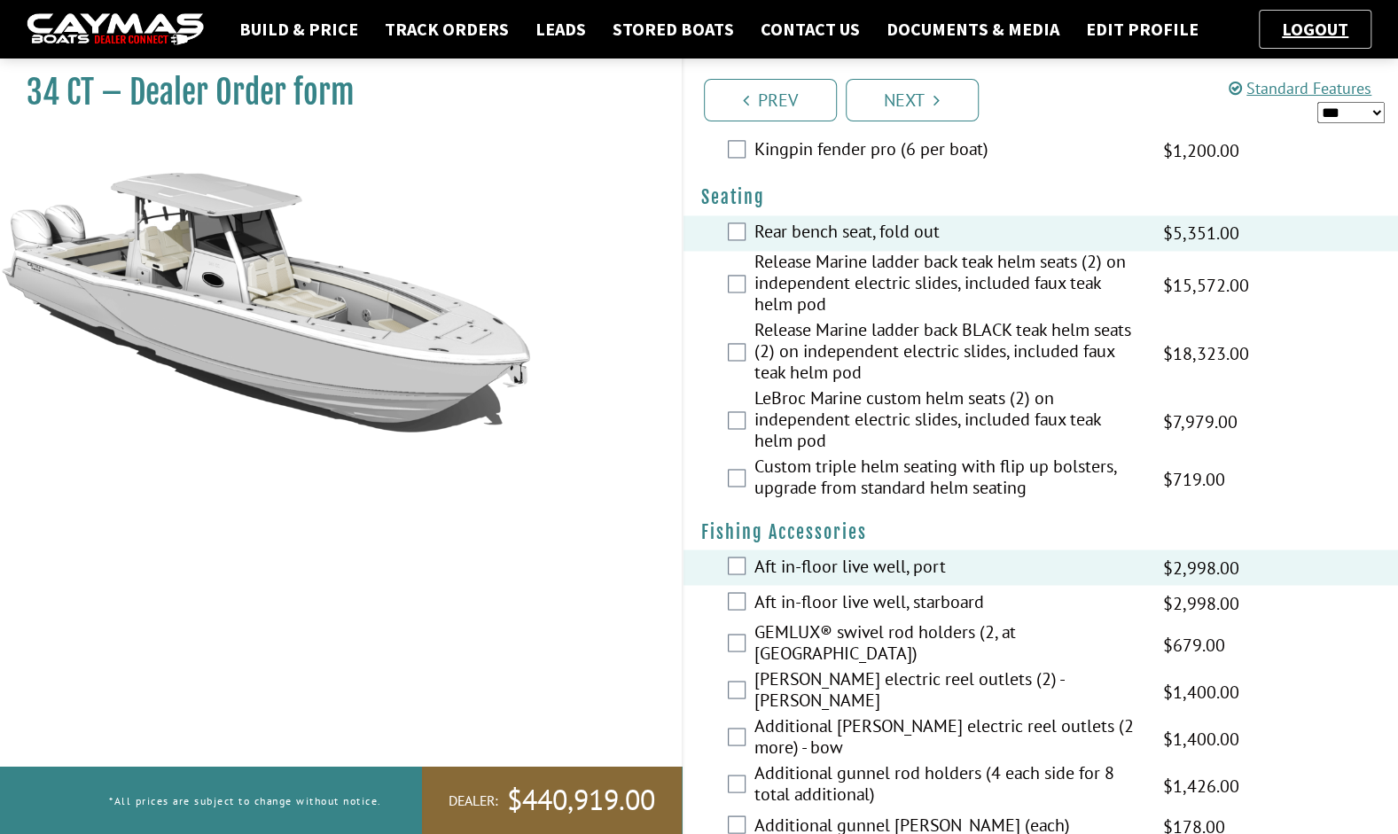
click at [839, 597] on label "Aft in-floor live well, starboard" at bounding box center [947, 603] width 386 height 26
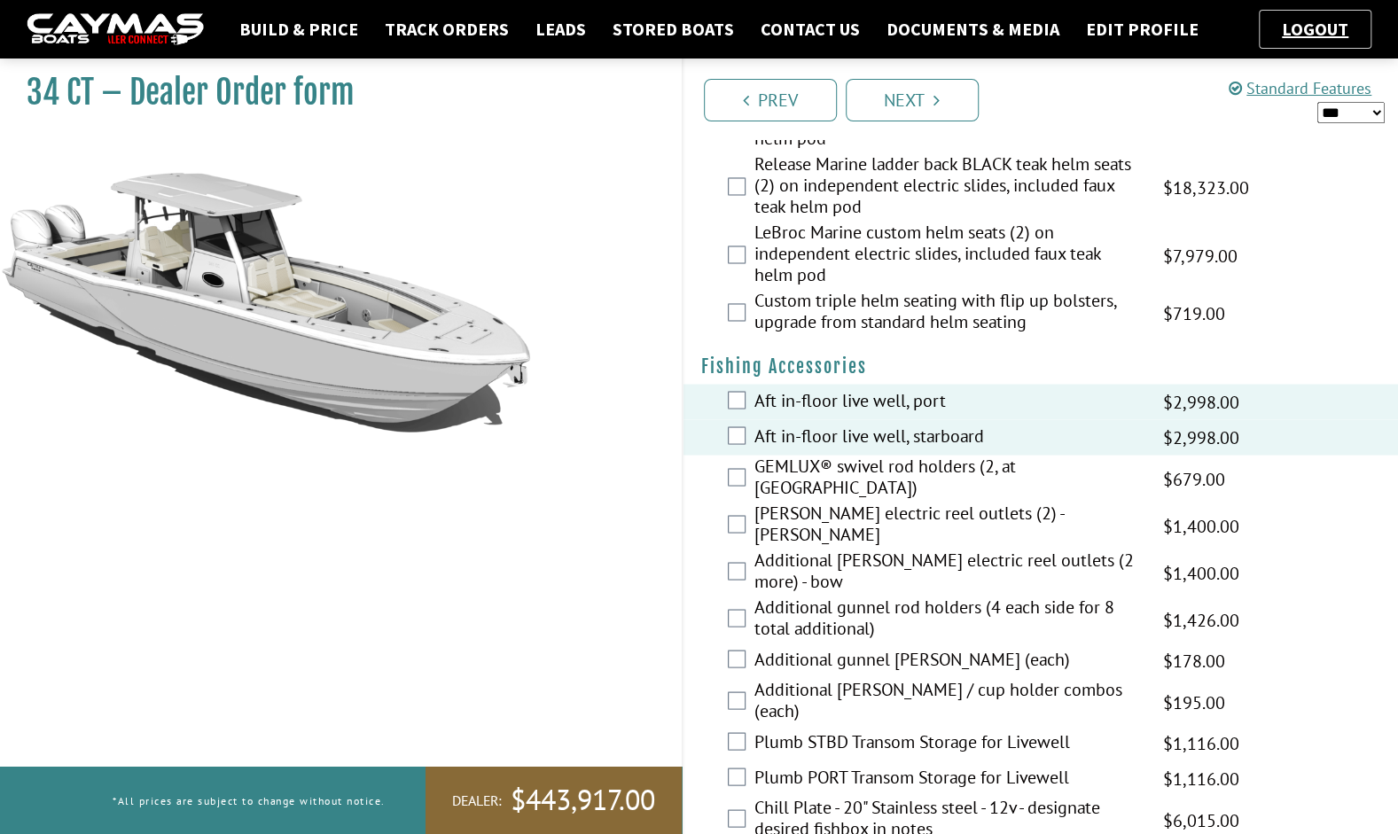
scroll to position [1749, 0]
click at [858, 477] on label "GEMLUX® swivel rod holders (2, at [GEOGRAPHIC_DATA])" at bounding box center [947, 477] width 386 height 47
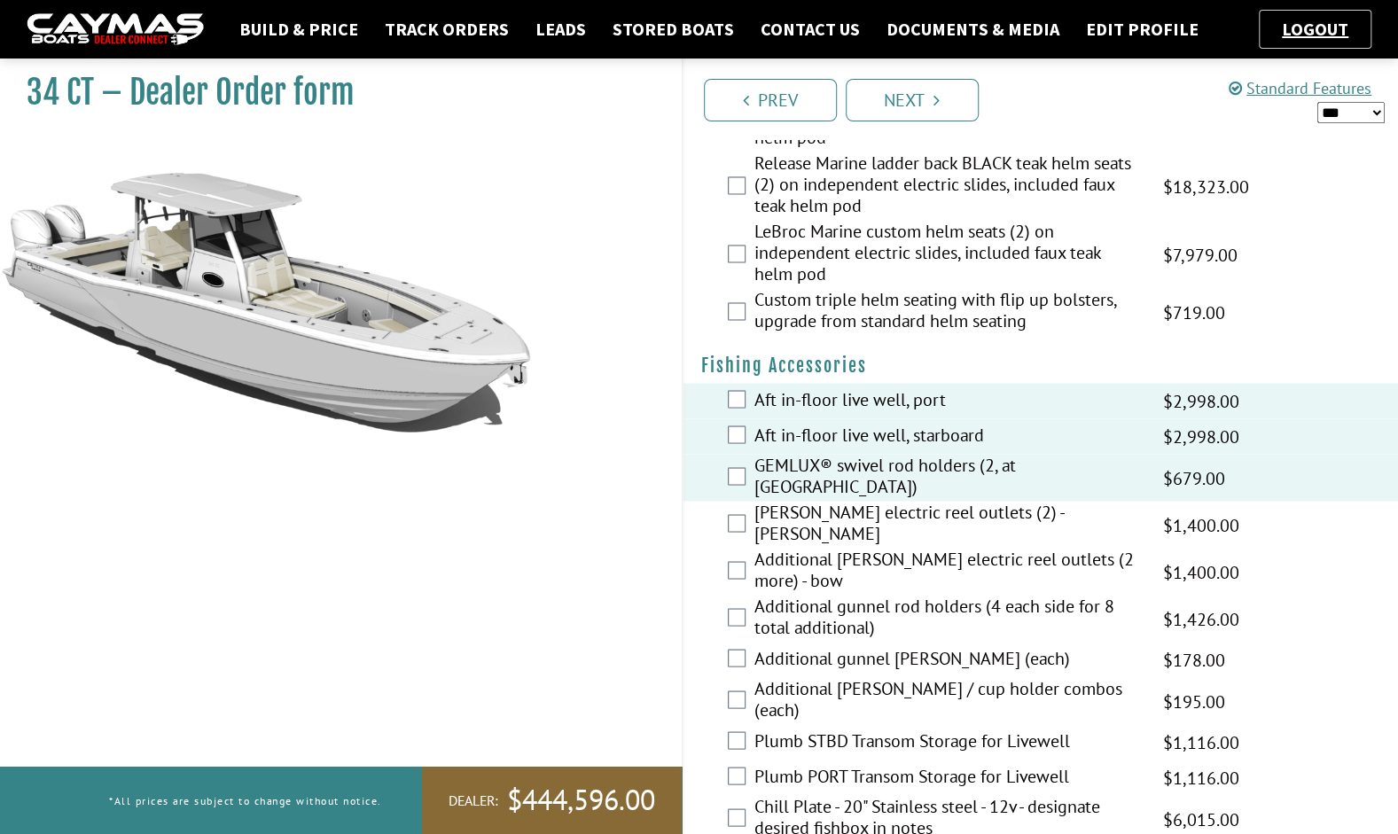
click at [847, 517] on label "[PERSON_NAME] electric reel outlets (2) - [PERSON_NAME]" at bounding box center [947, 524] width 386 height 47
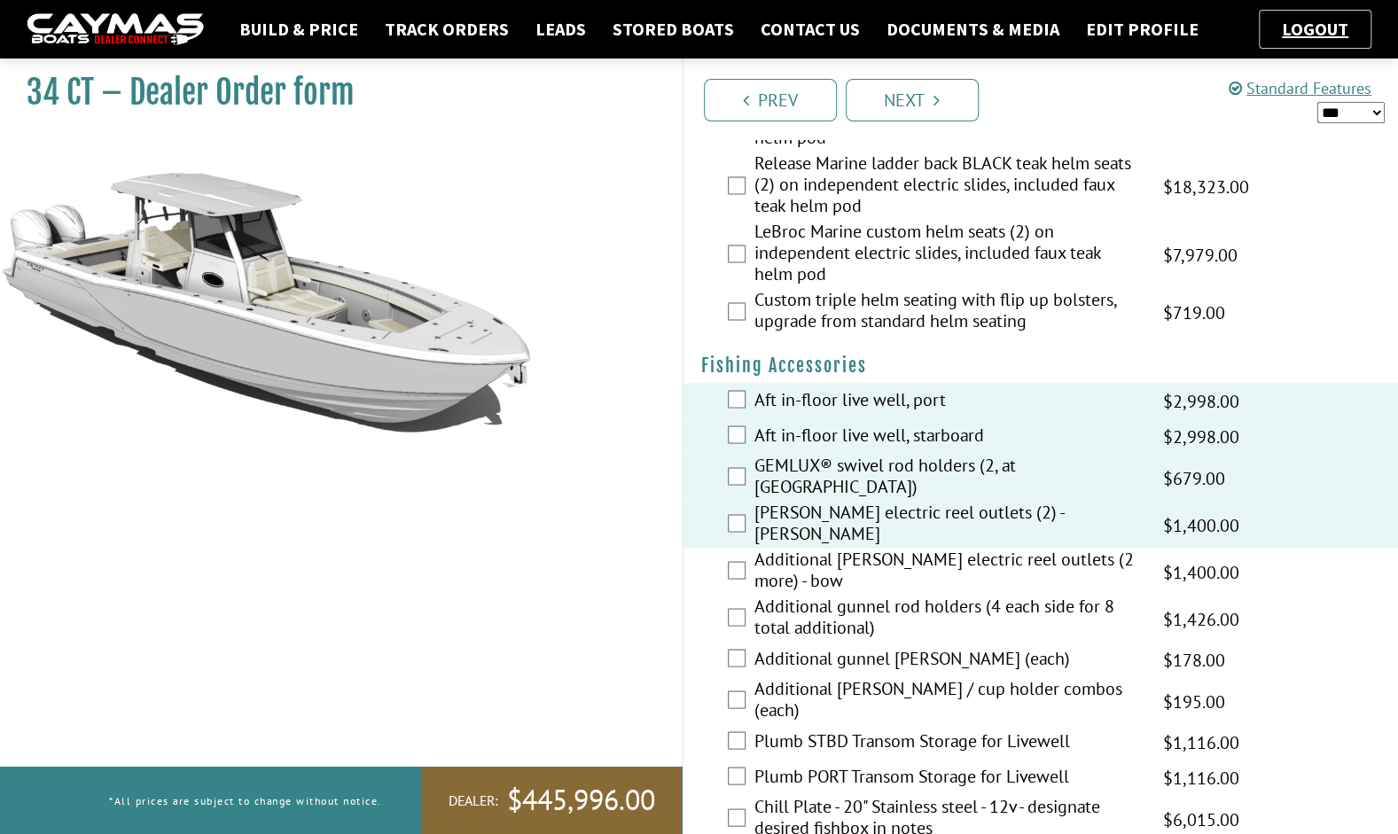
click at [855, 595] on label "Additional gunnel rod holders (4 each side for 8 total additional)" at bounding box center [947, 618] width 386 height 47
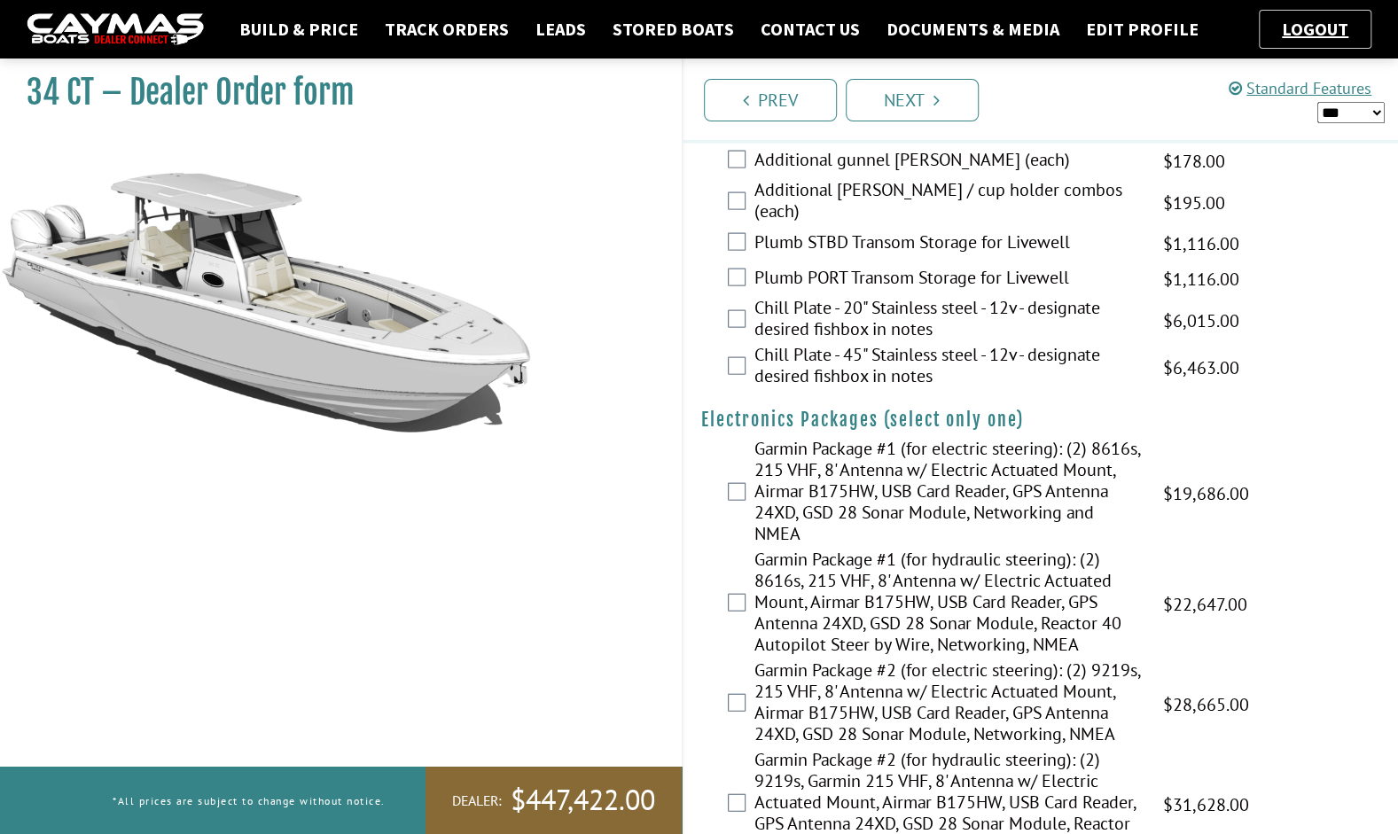
scroll to position [2248, 0]
click at [908, 670] on label "Garmin Package #2 (for electric steering): (2) 9219s, 215 VHF, 8' Antenna w/ El…" at bounding box center [947, 704] width 386 height 90
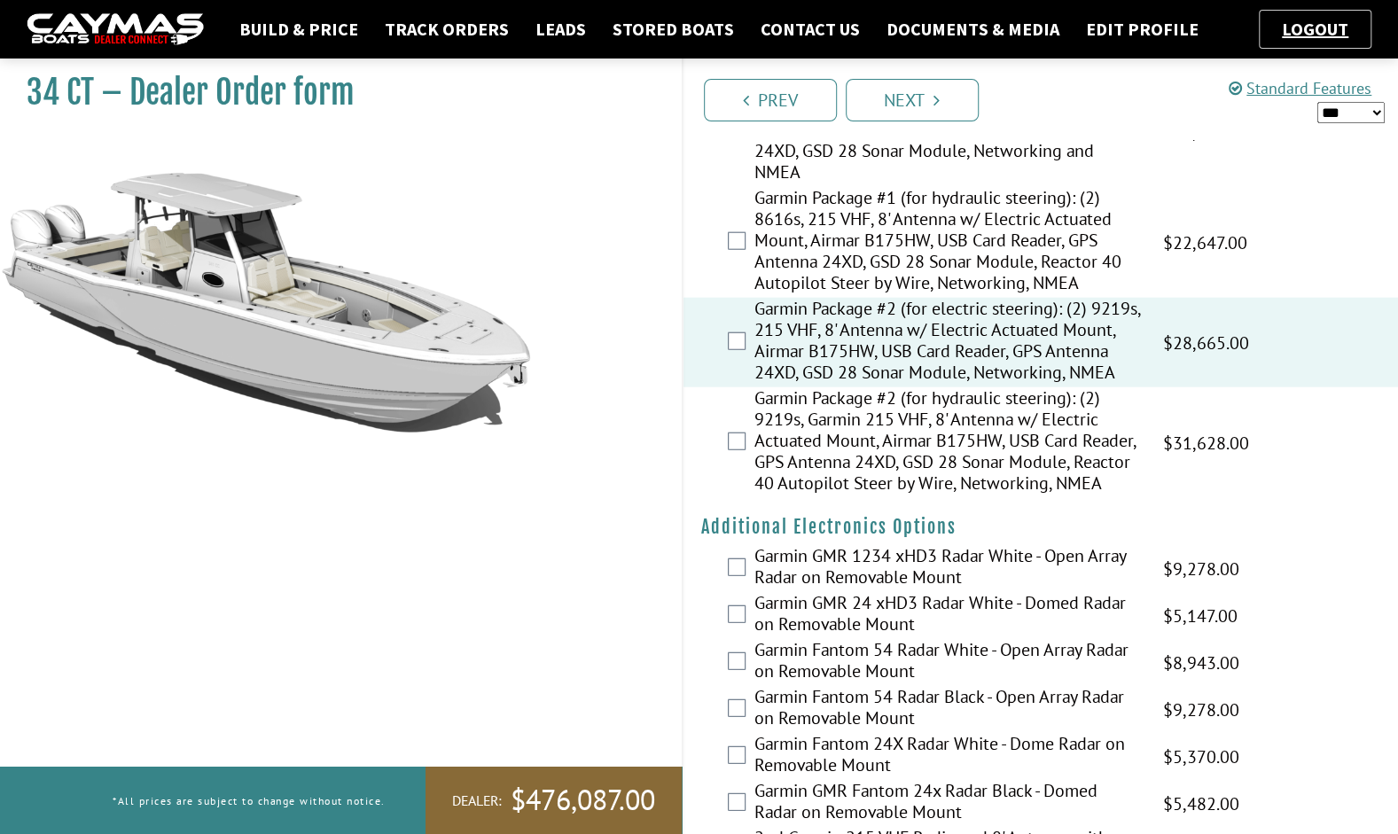
scroll to position [2612, 0]
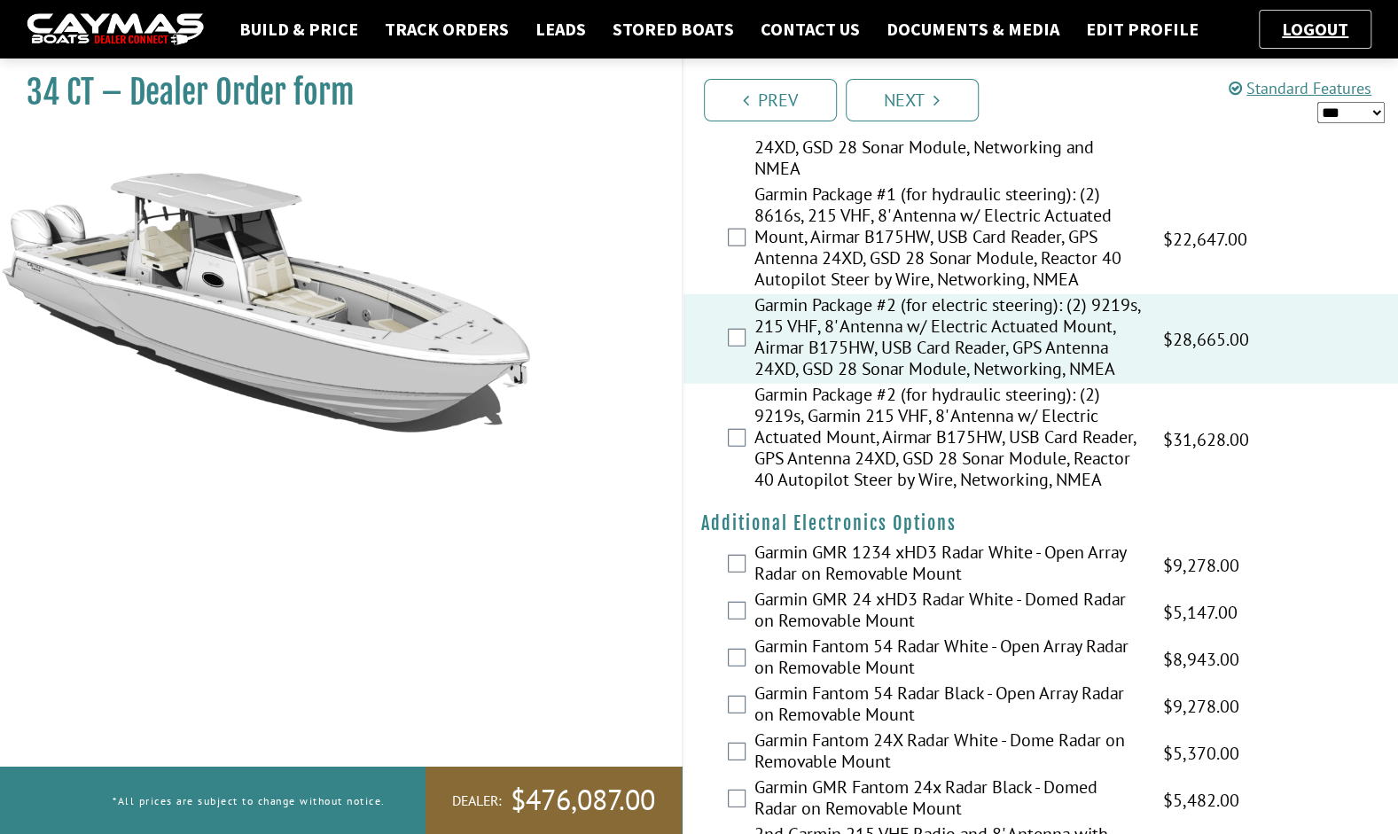
click at [925, 644] on label "Garmin Fantom 54 Radar White - Open Array Radar on Removable Mount" at bounding box center [947, 659] width 386 height 47
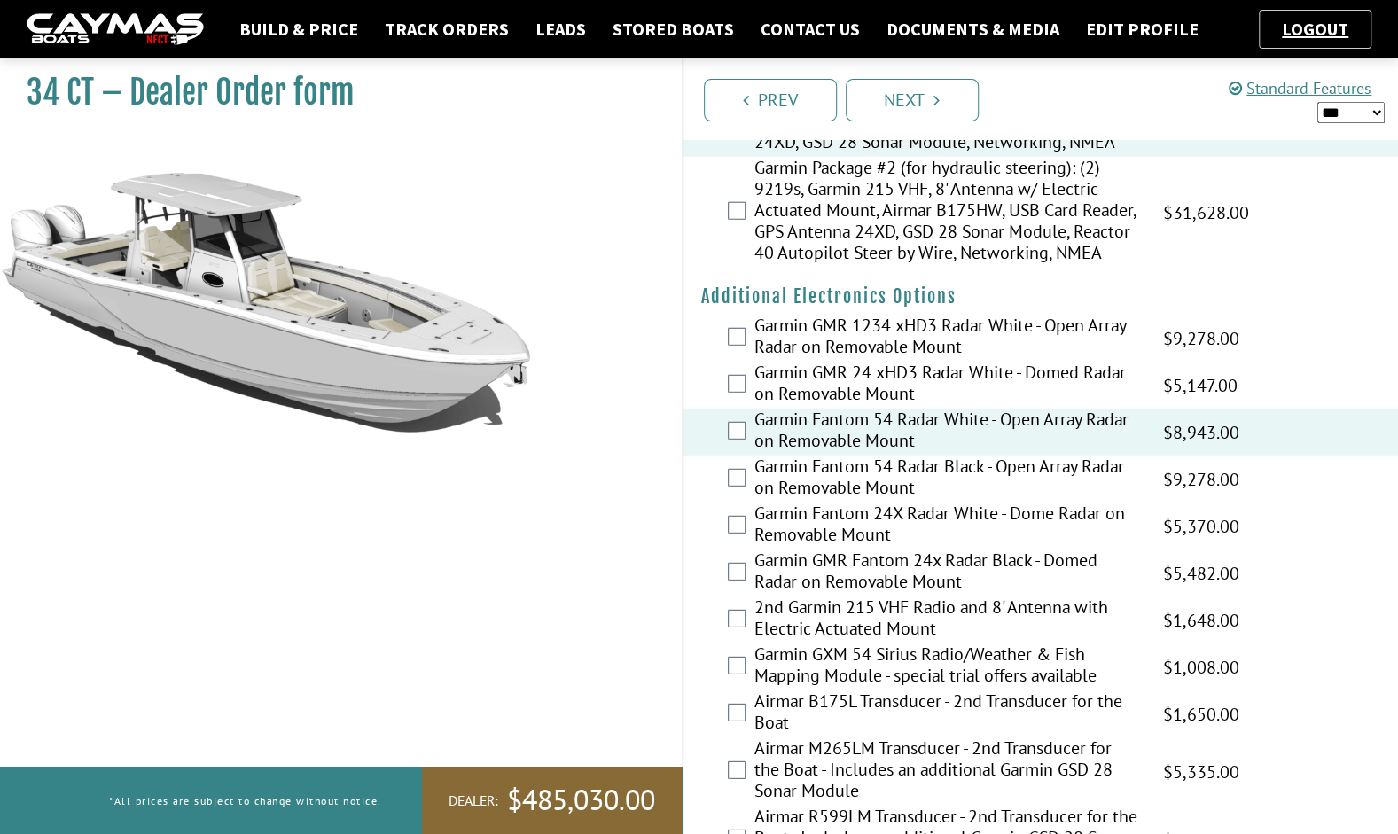
scroll to position [2840, 0]
click at [892, 619] on label "2nd Garmin 215 VHF Radio and 8' Antenna with Electric Actuated Mount" at bounding box center [947, 619] width 386 height 47
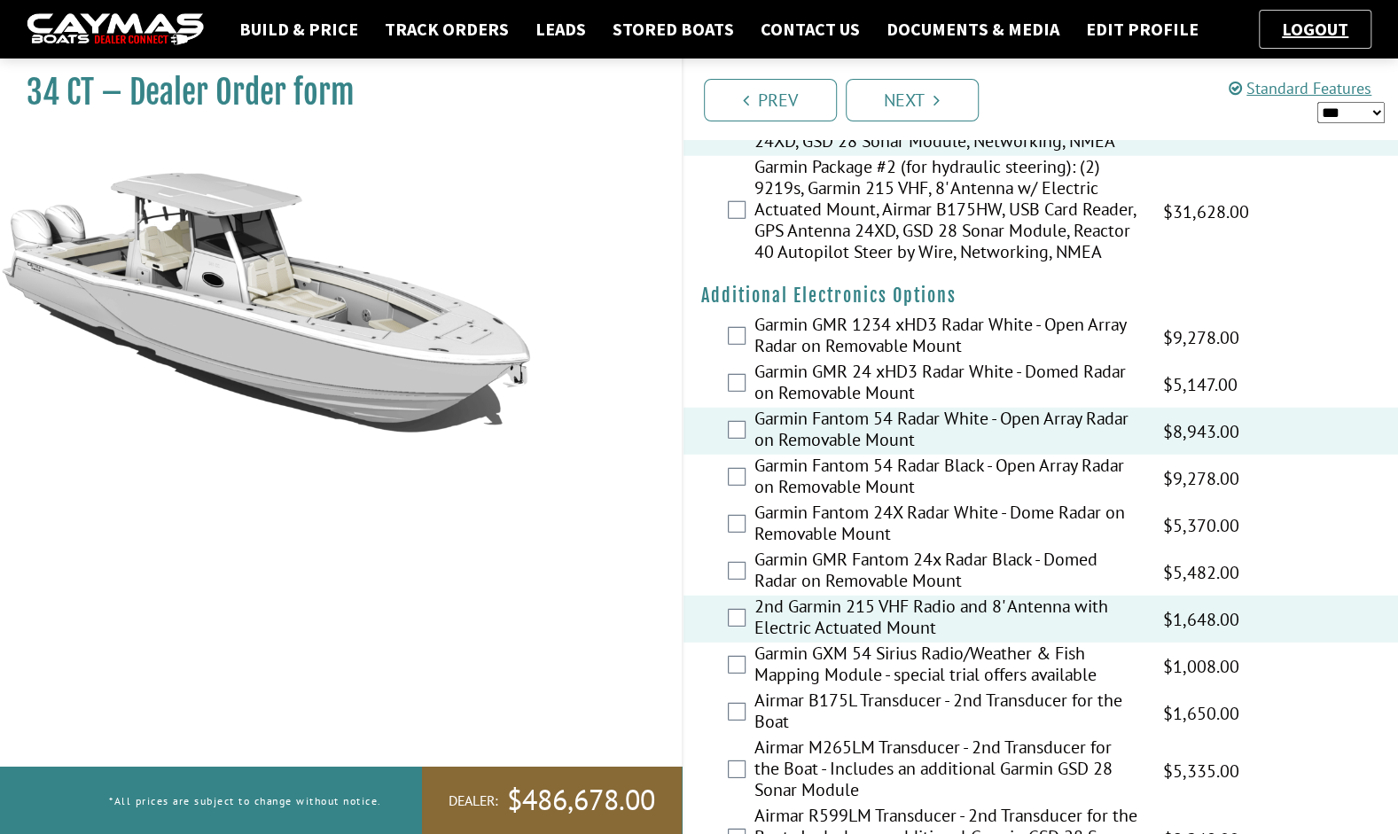
click at [890, 663] on label "Garmin GXM 54 Sirius Radio/Weather & Fish Mapping Module - special trial offers…" at bounding box center [947, 666] width 386 height 47
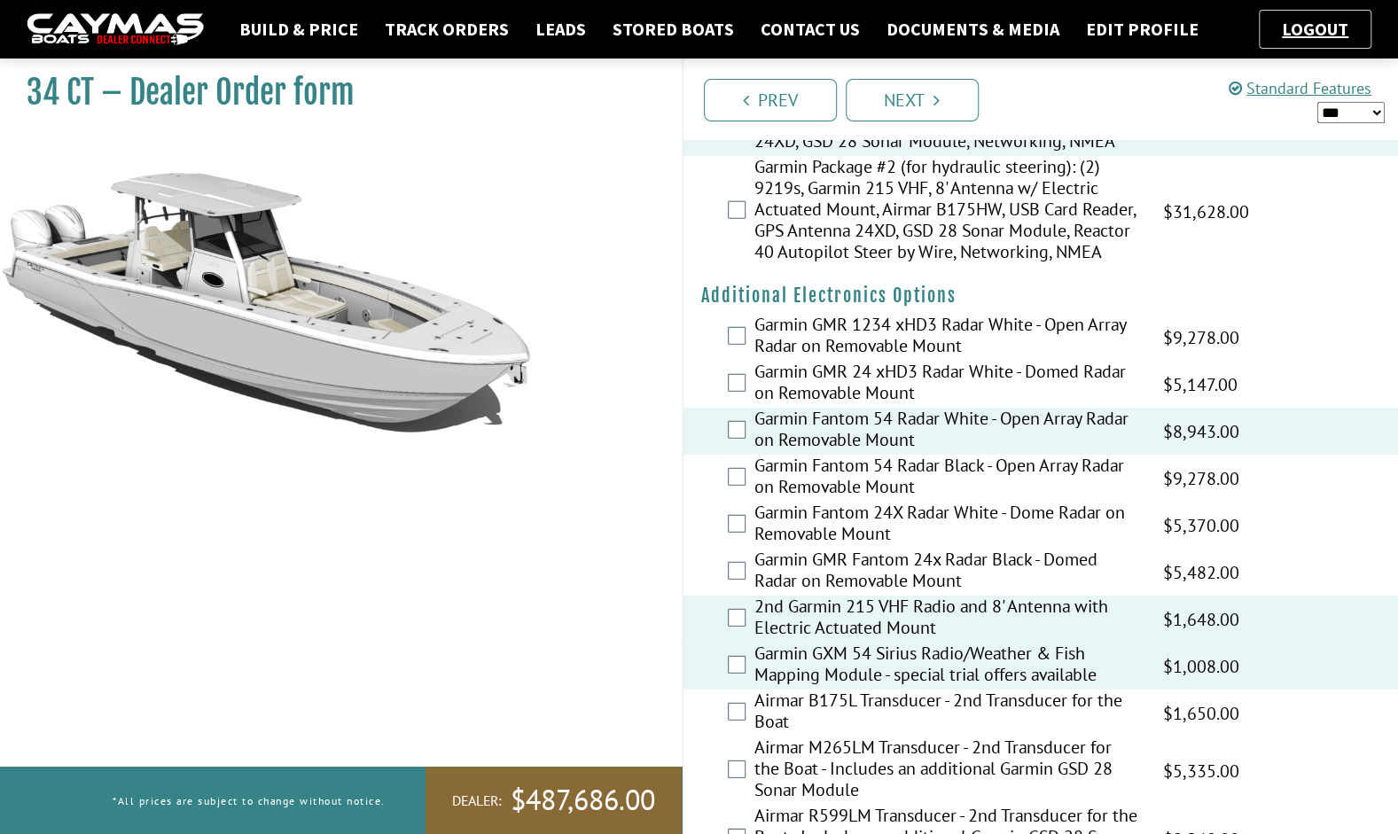
click at [918, 716] on label "Airmar B175L Transducer - 2nd Transducer for the Boat" at bounding box center [947, 713] width 386 height 47
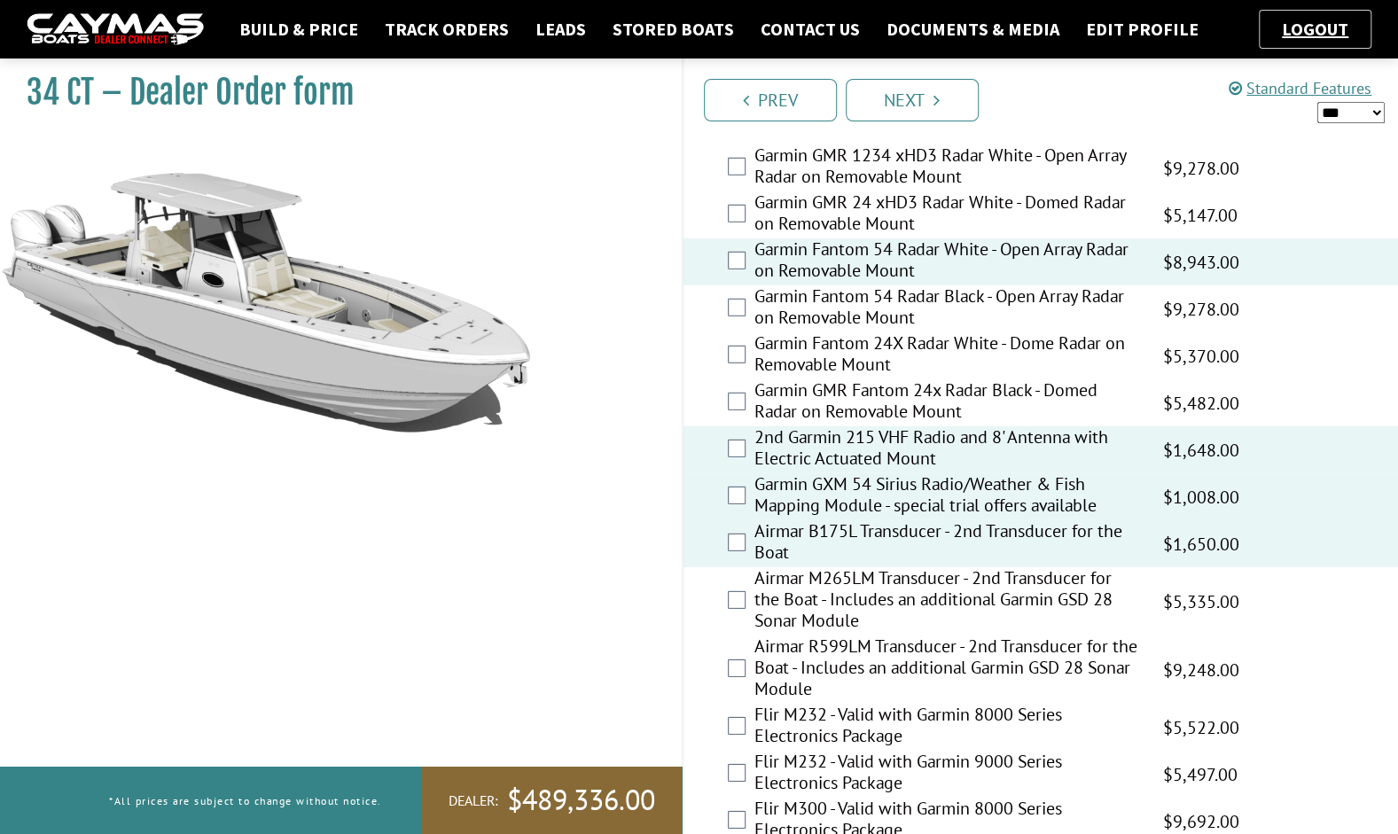
scroll to position [3010, 0]
click at [1003, 519] on label "Airmar B175L Transducer - 2nd Transducer for the Boat" at bounding box center [947, 542] width 386 height 47
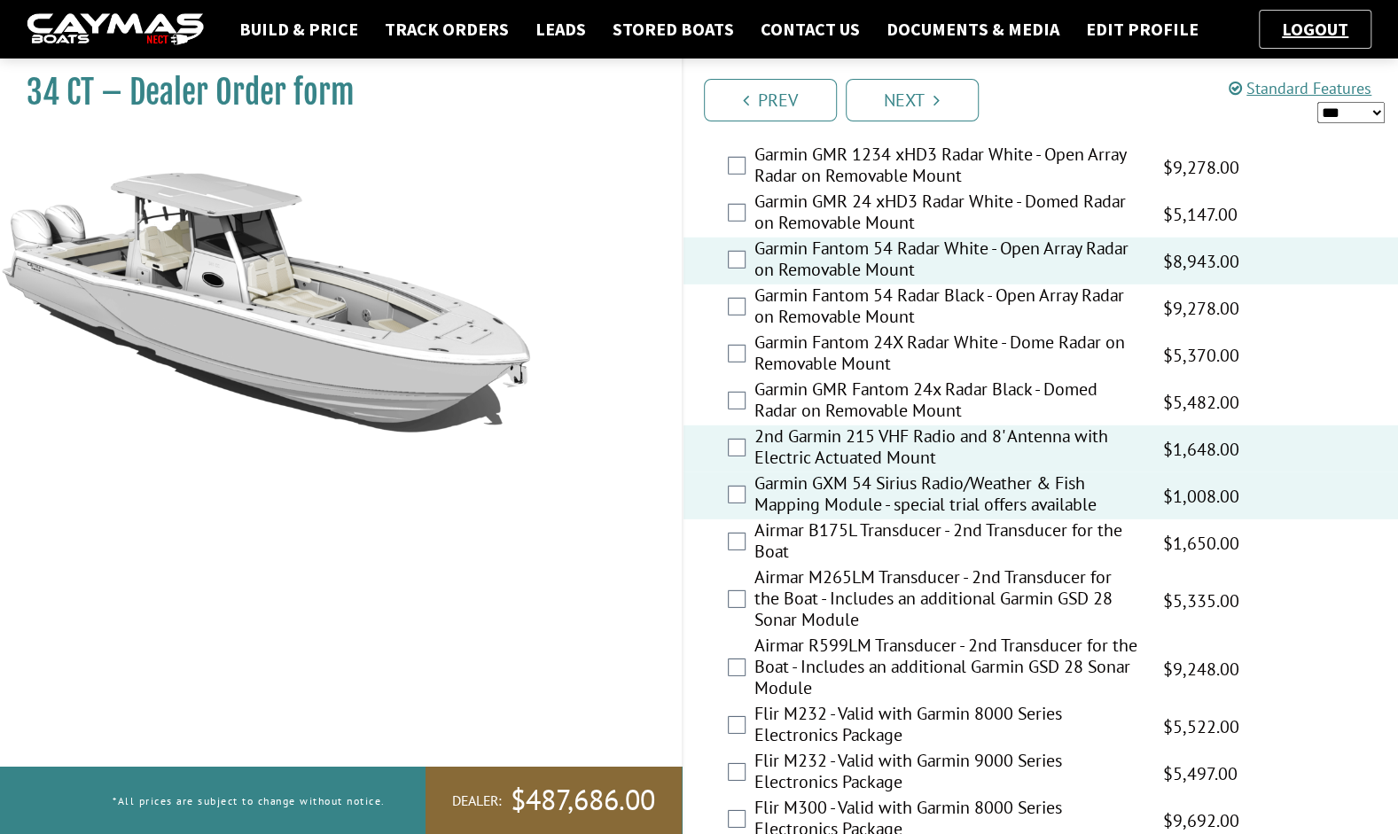
click at [986, 569] on label "Airmar M265LM Transducer - 2nd Transducer for the Boat - Includes an additional…" at bounding box center [947, 600] width 386 height 68
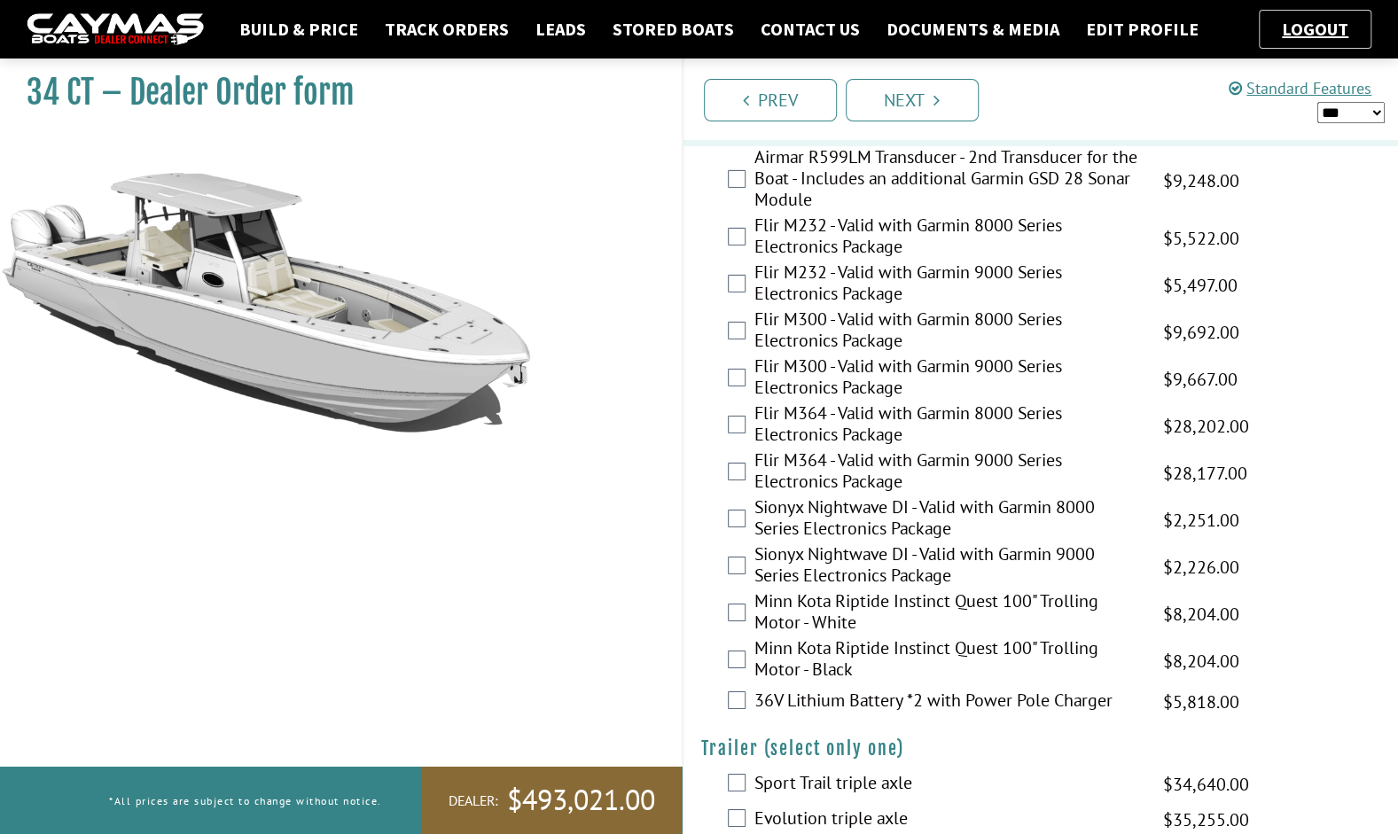
scroll to position [3530, 0]
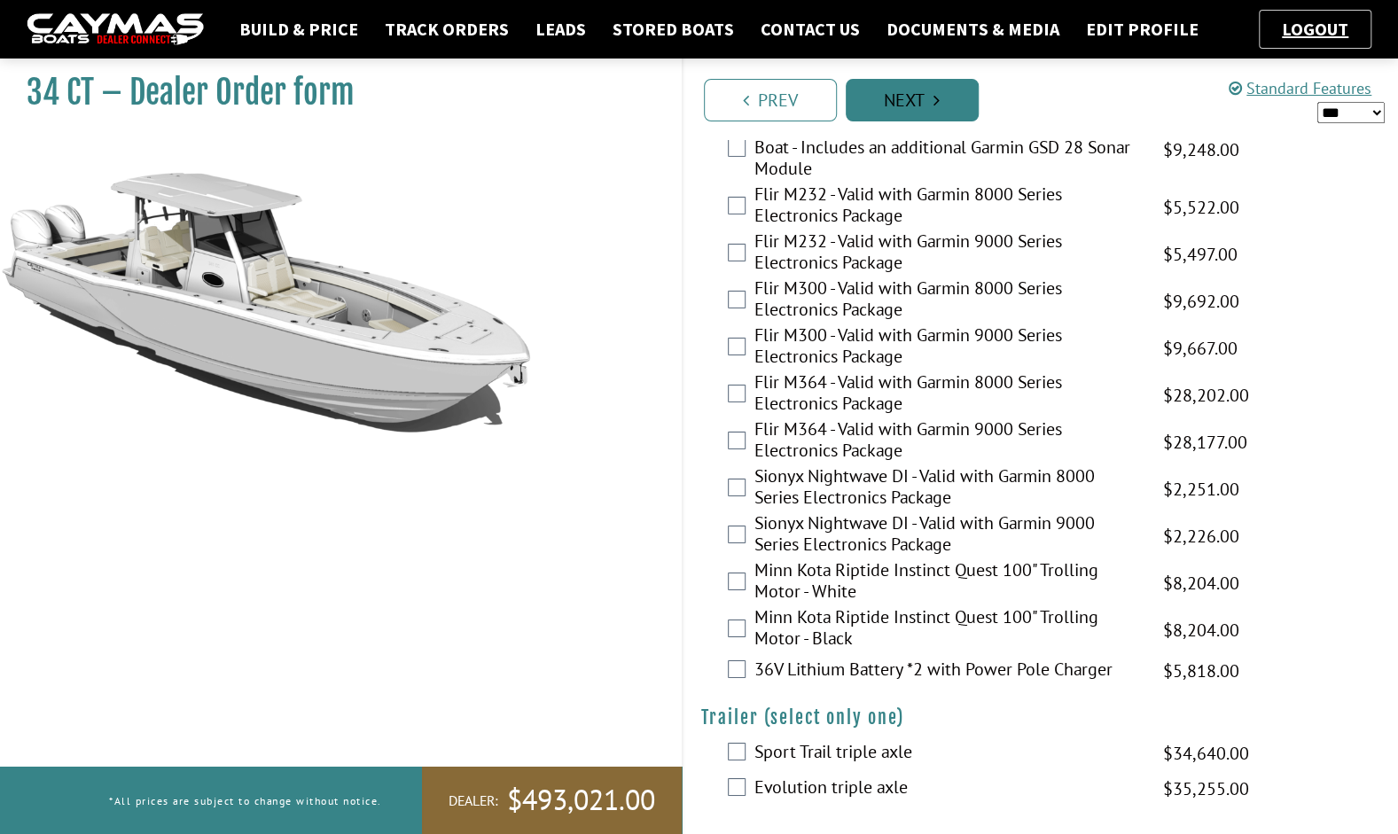
click at [913, 103] on link "Next" at bounding box center [912, 100] width 133 height 43
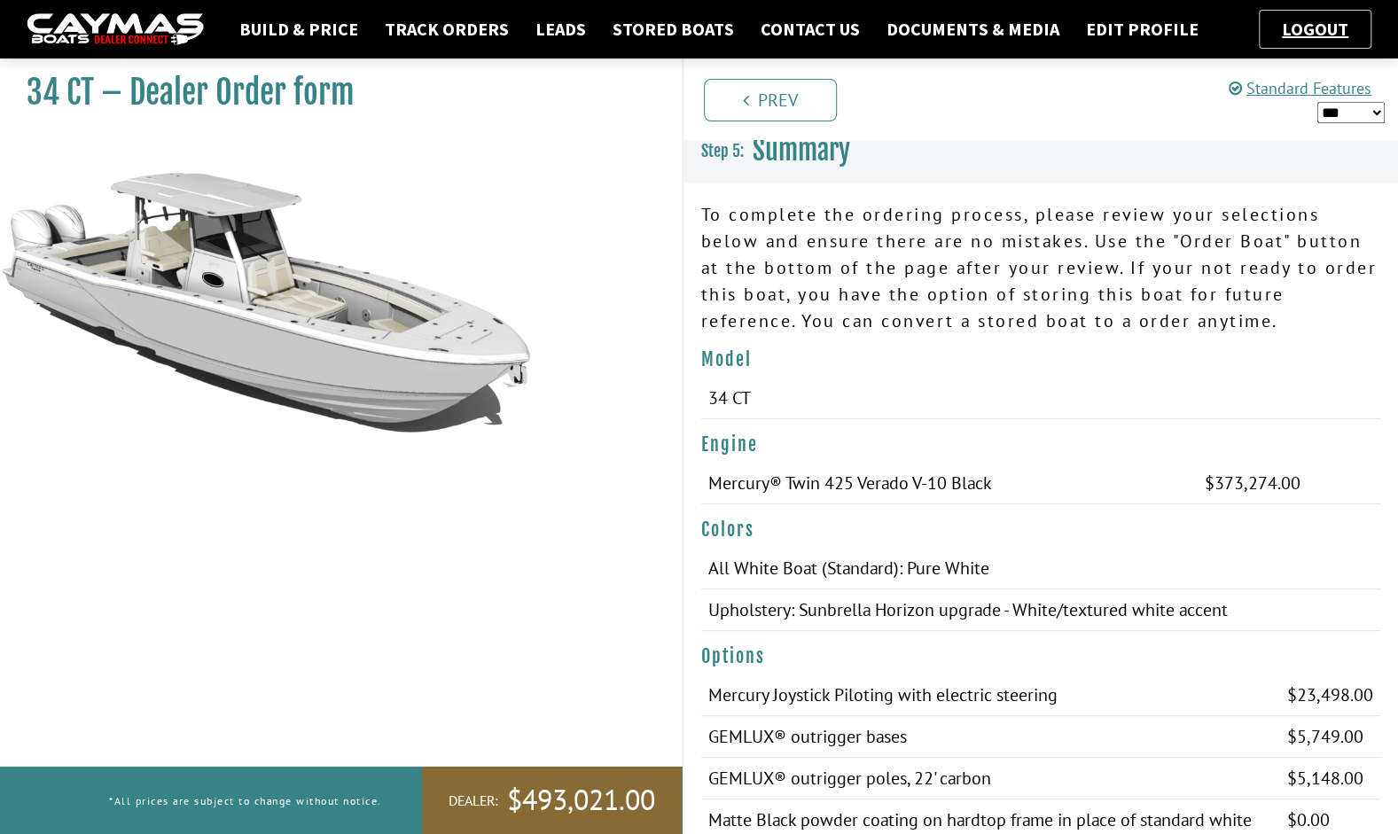
scroll to position [0, 0]
